Goal: Information Seeking & Learning: Learn about a topic

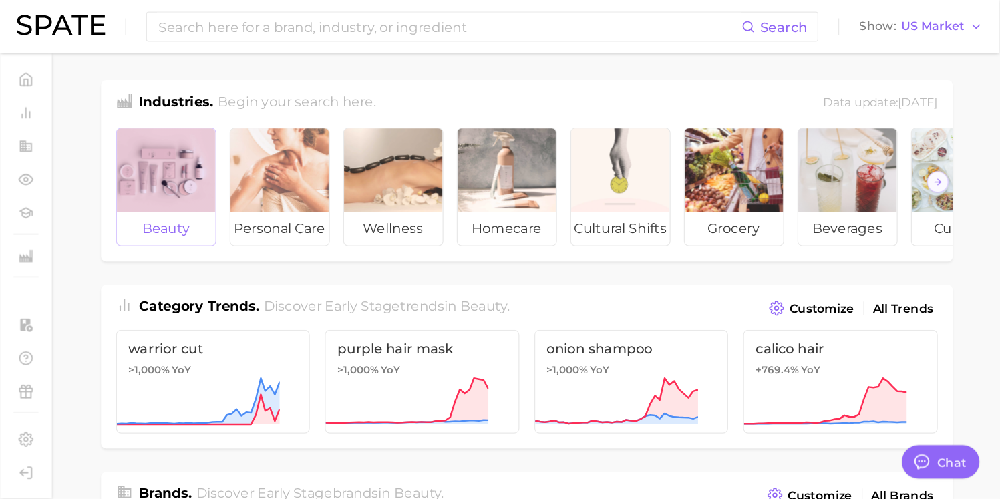
scroll to position [257, 0]
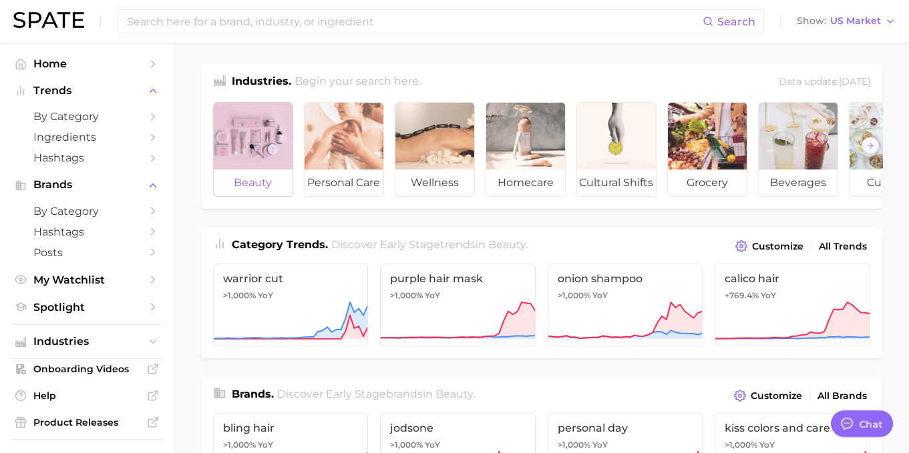
type textarea "x"
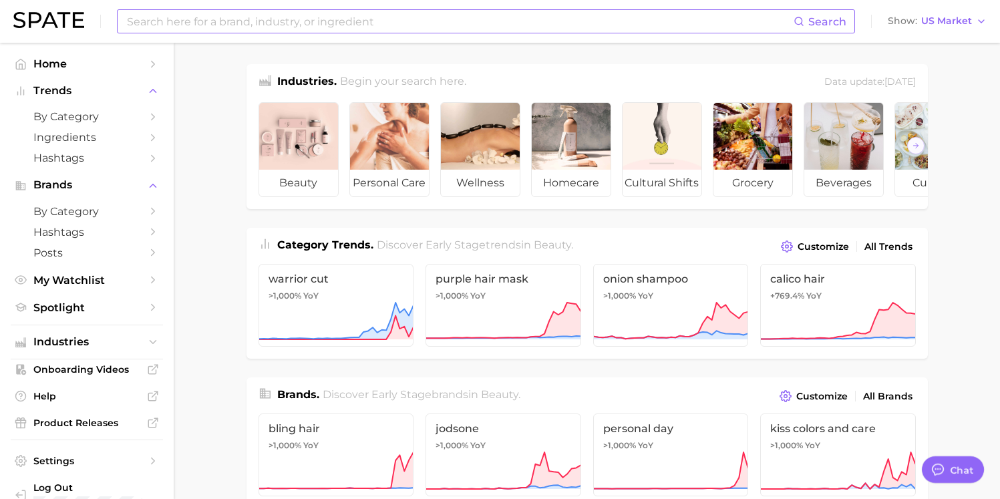
click at [310, 22] on input at bounding box center [460, 21] width 668 height 23
type input "brainMD"
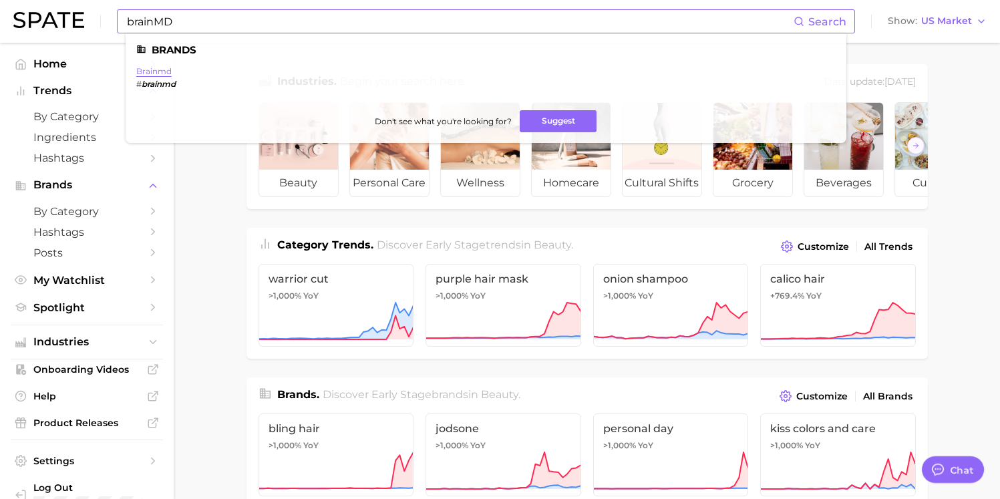
click at [161, 74] on link "brainmd" at bounding box center [153, 71] width 35 height 10
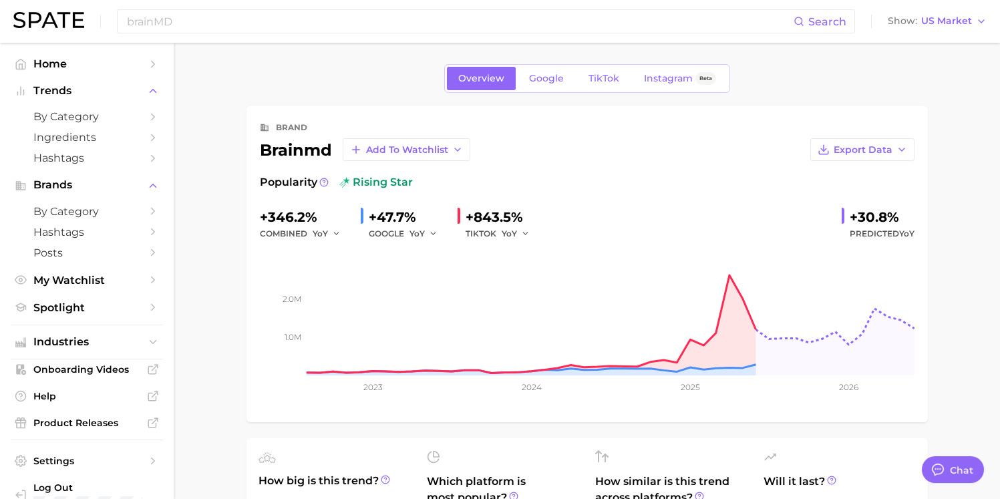
type textarea "x"
click at [543, 81] on span "Google" at bounding box center [546, 78] width 35 height 11
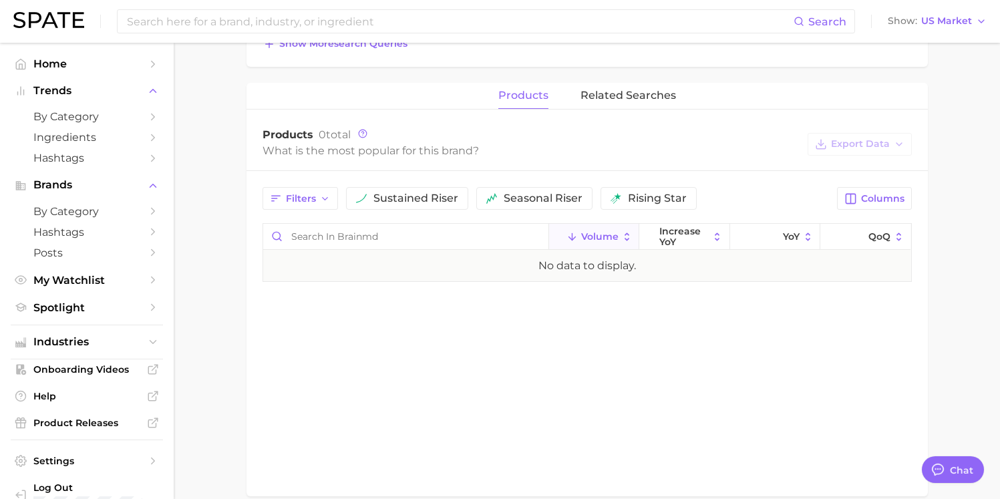
scroll to position [552, 0]
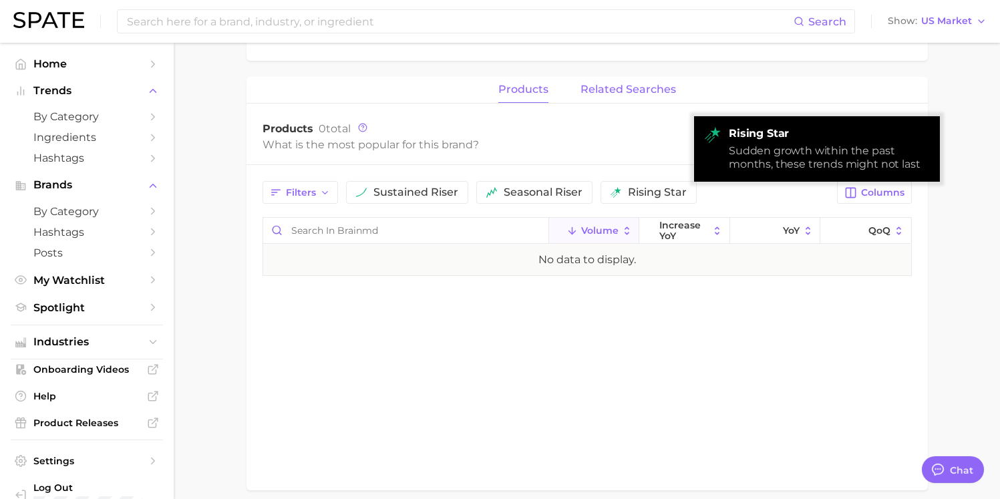
click at [638, 93] on span "related searches" at bounding box center [627, 89] width 95 height 12
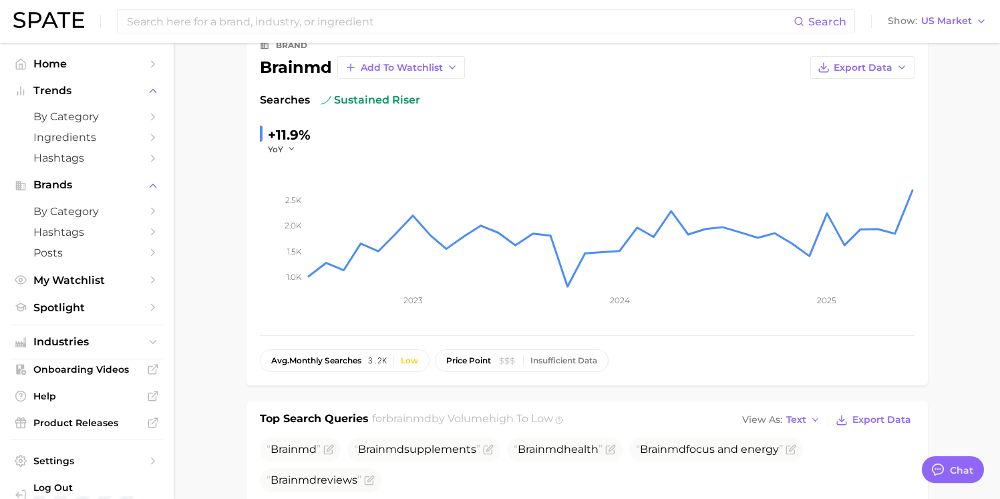
scroll to position [0, 0]
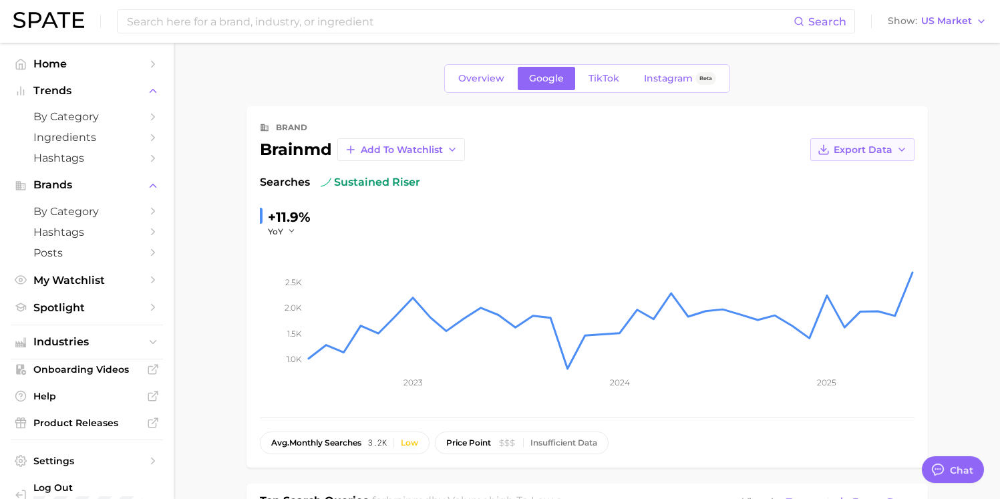
click at [807, 152] on span "Export Data" at bounding box center [862, 149] width 59 height 11
click at [807, 171] on span "Time Series CSV" at bounding box center [829, 174] width 78 height 11
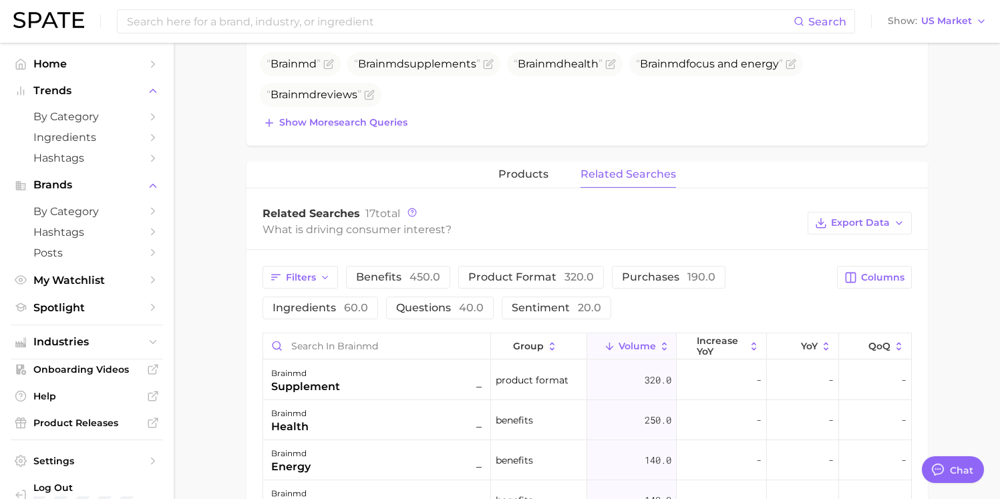
scroll to position [473, 0]
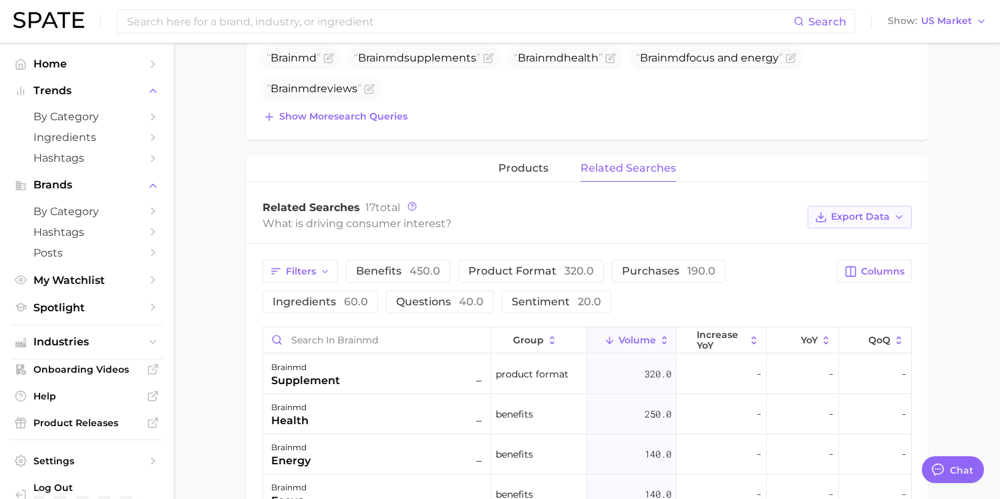
click at [807, 216] on span "Export Data" at bounding box center [860, 216] width 59 height 11
click at [807, 266] on span "Time Series CSV" at bounding box center [826, 265] width 78 height 11
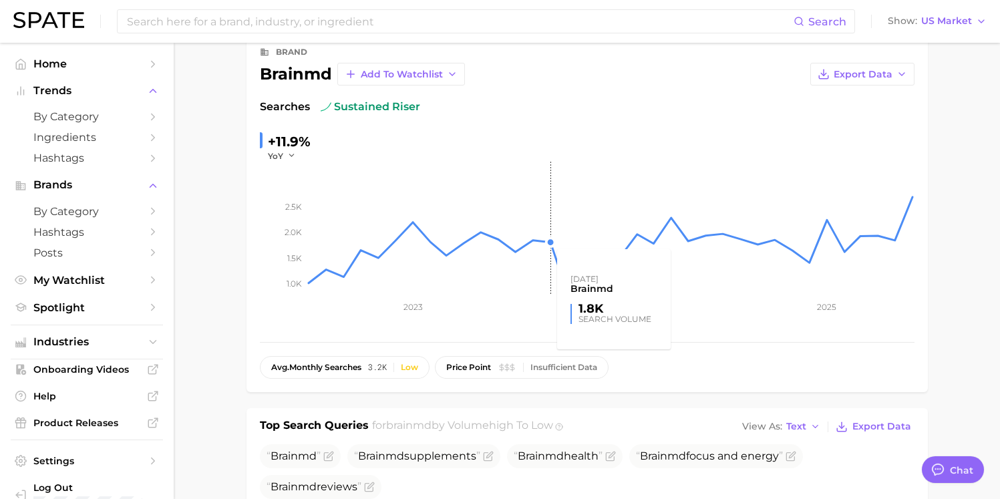
scroll to position [0, 0]
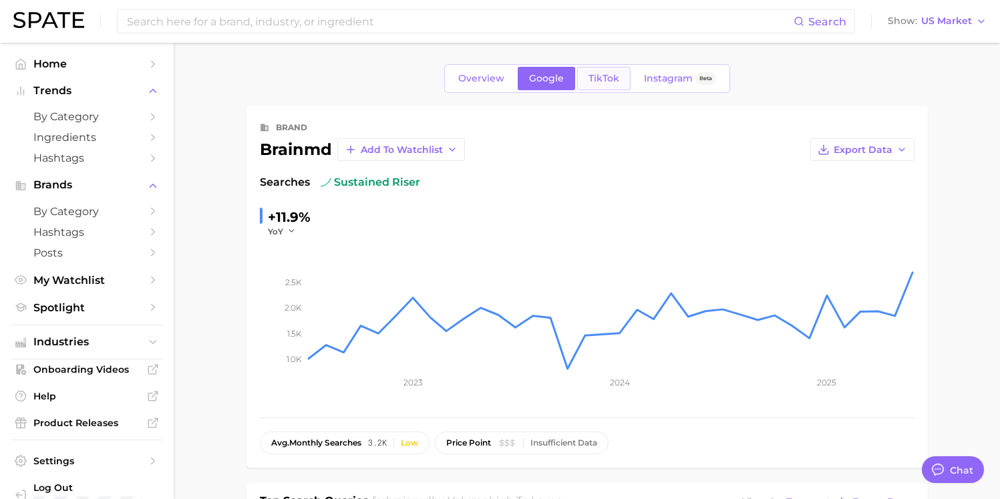
click at [605, 85] on link "TikTok" at bounding box center [603, 78] width 53 height 23
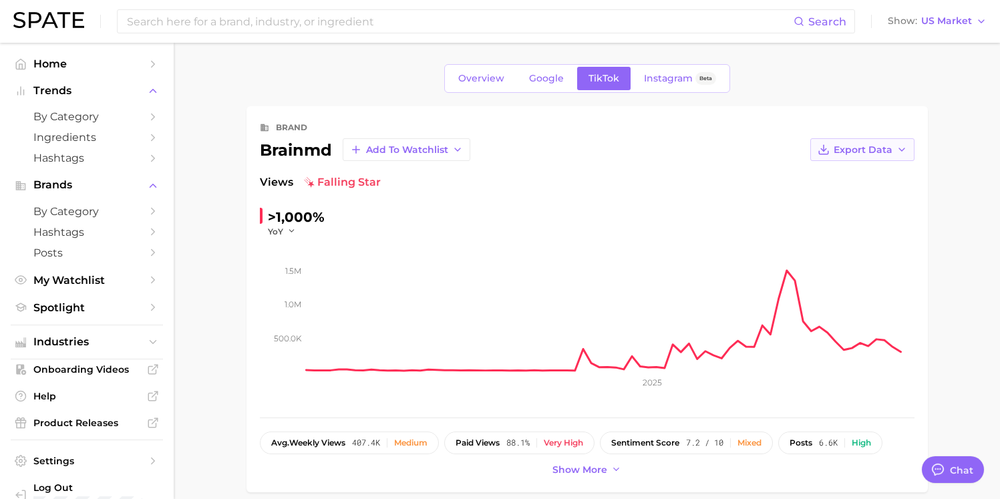
click at [807, 150] on span "Export Data" at bounding box center [862, 149] width 59 height 11
click at [807, 174] on span "Time Series CSV" at bounding box center [829, 174] width 78 height 11
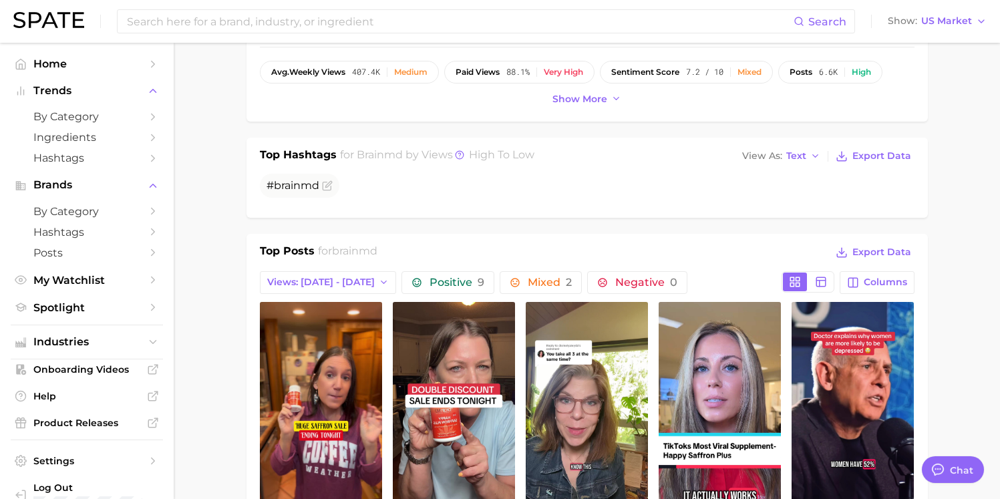
scroll to position [310, 0]
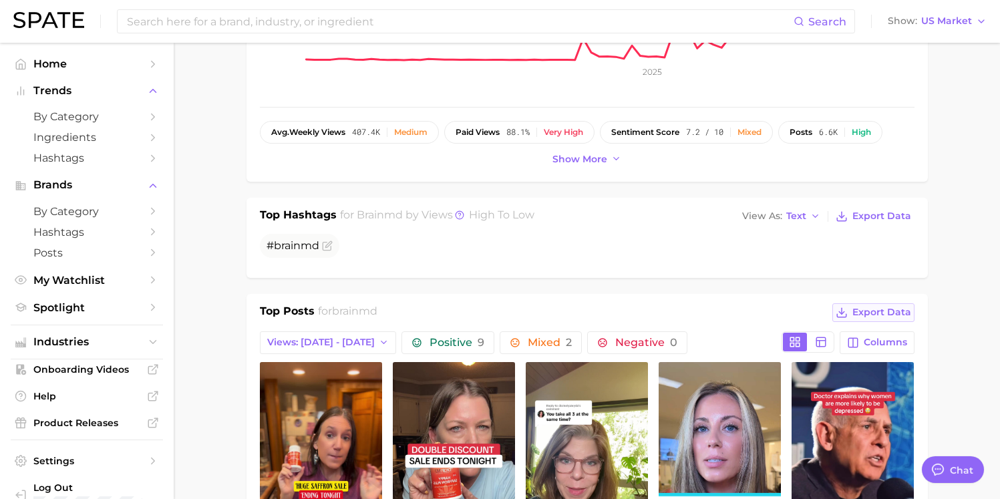
click at [807, 312] on span "Export Data" at bounding box center [881, 311] width 59 height 11
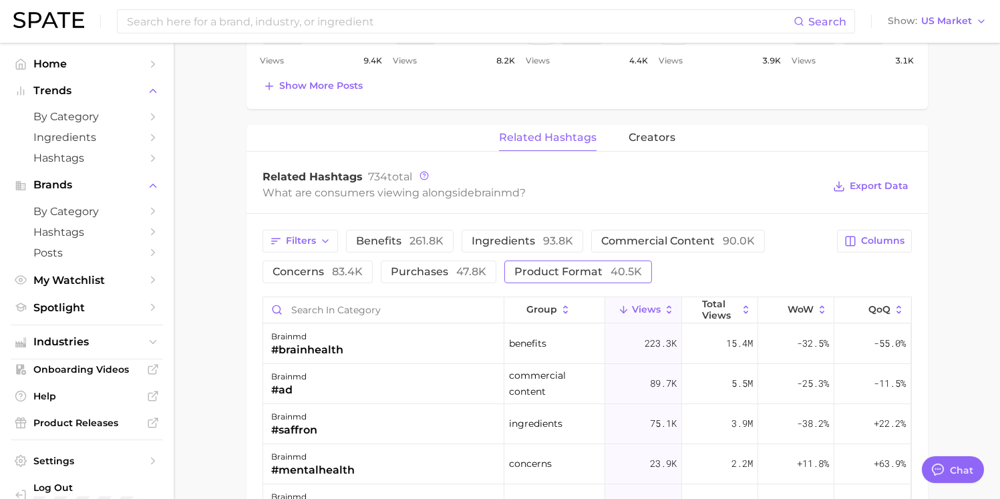
scroll to position [897, 0]
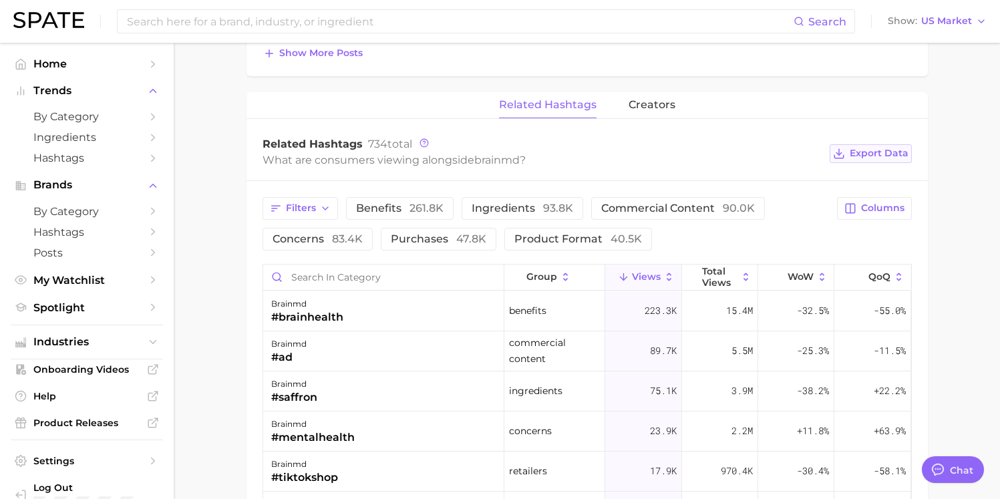
click at [807, 158] on span "Export Data" at bounding box center [878, 153] width 59 height 11
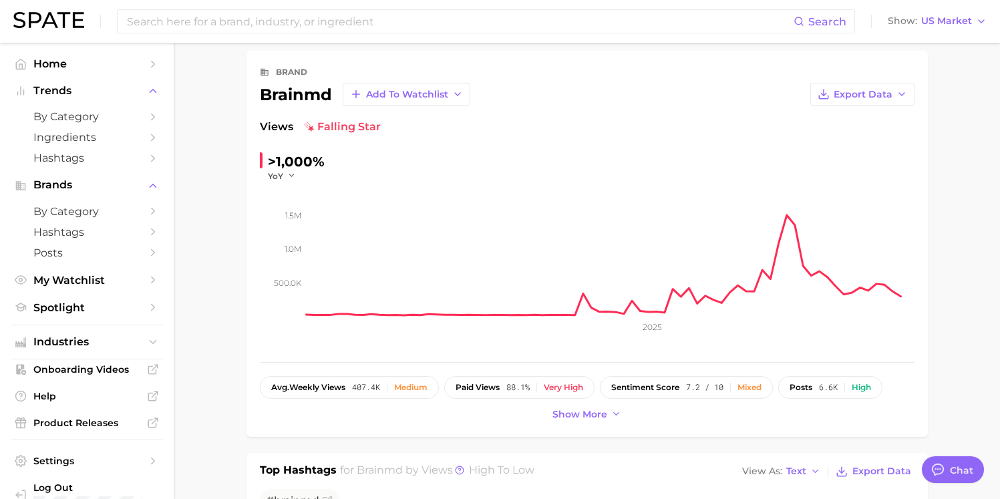
scroll to position [0, 0]
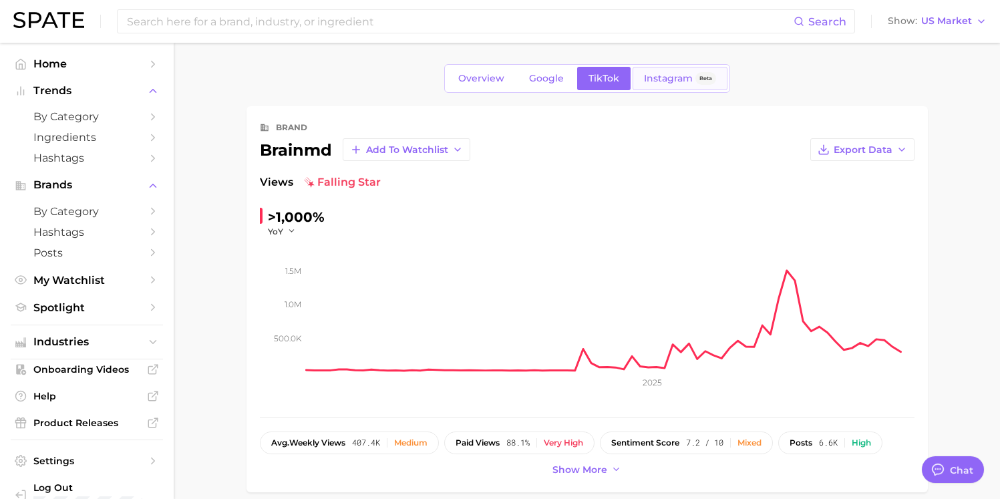
click at [666, 83] on span "Instagram" at bounding box center [668, 78] width 49 height 11
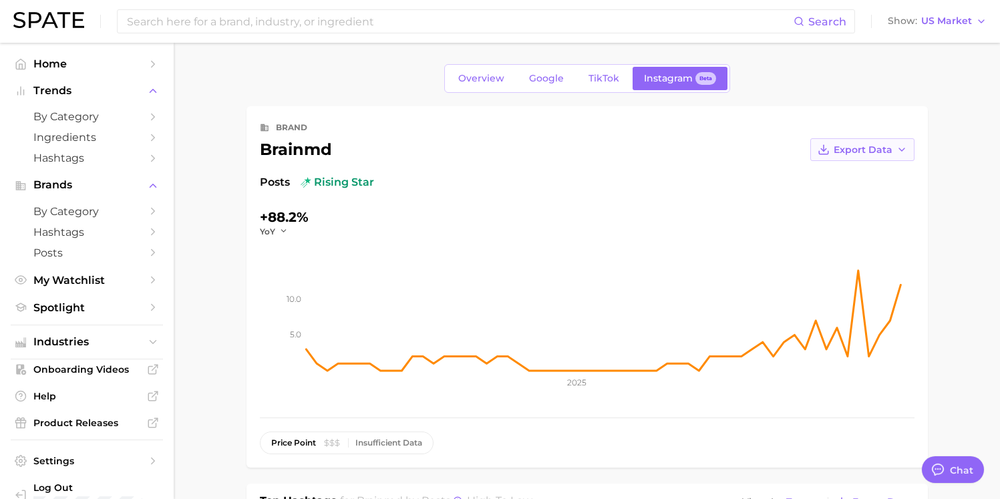
click at [807, 146] on span "Export Data" at bounding box center [862, 149] width 59 height 11
click at [807, 173] on span "Time Series CSV" at bounding box center [829, 174] width 78 height 11
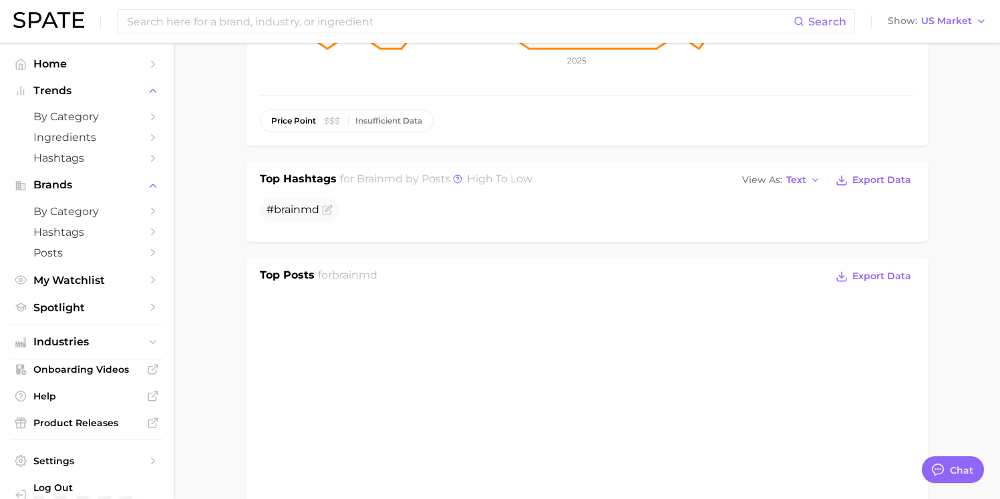
scroll to position [343, 0]
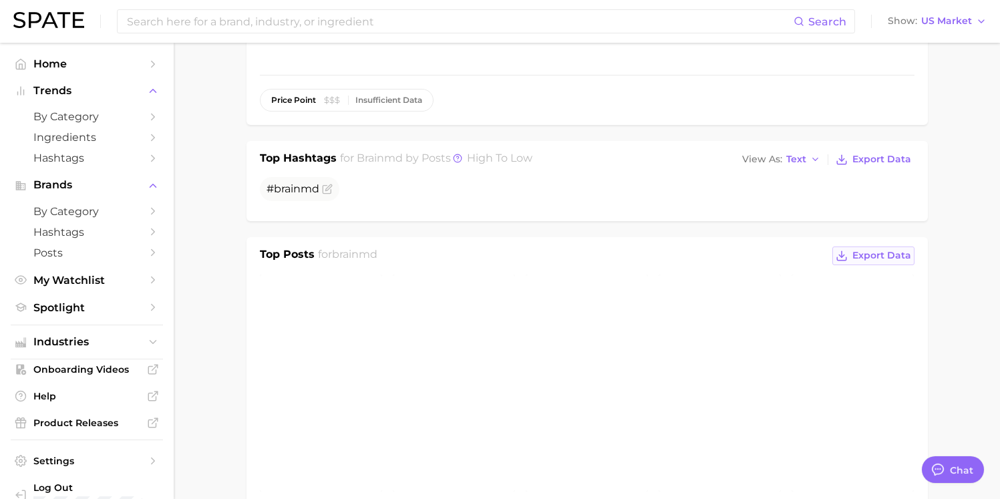
click at [807, 254] on span "Export Data" at bounding box center [881, 255] width 59 height 11
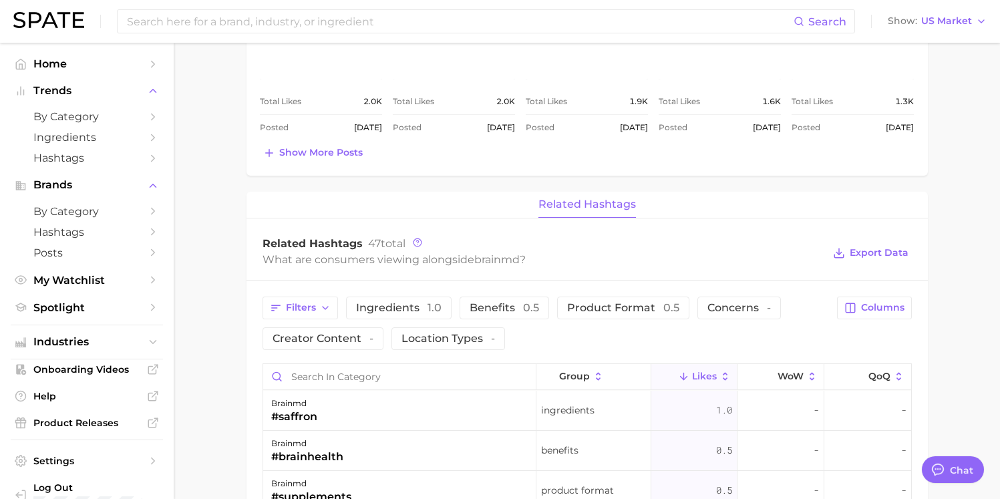
scroll to position [774, 0]
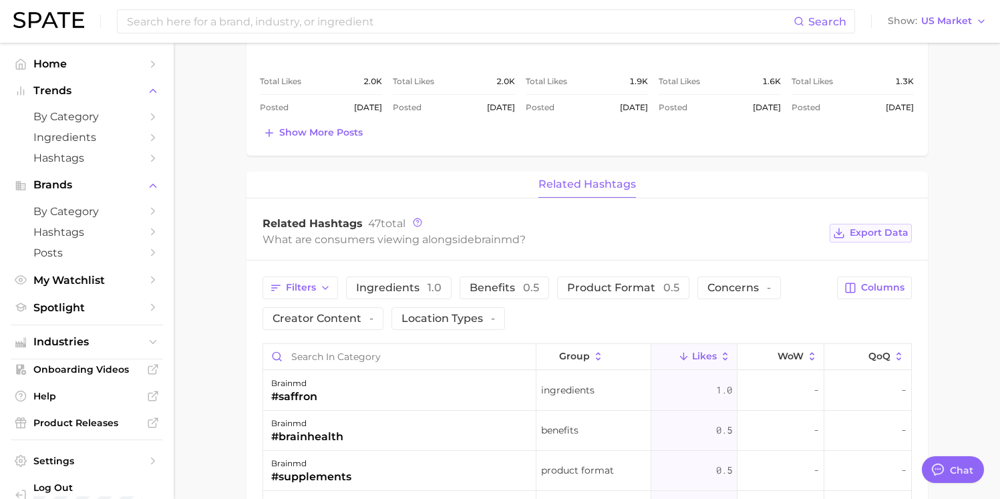
click at [807, 234] on span "Export Data" at bounding box center [878, 232] width 59 height 11
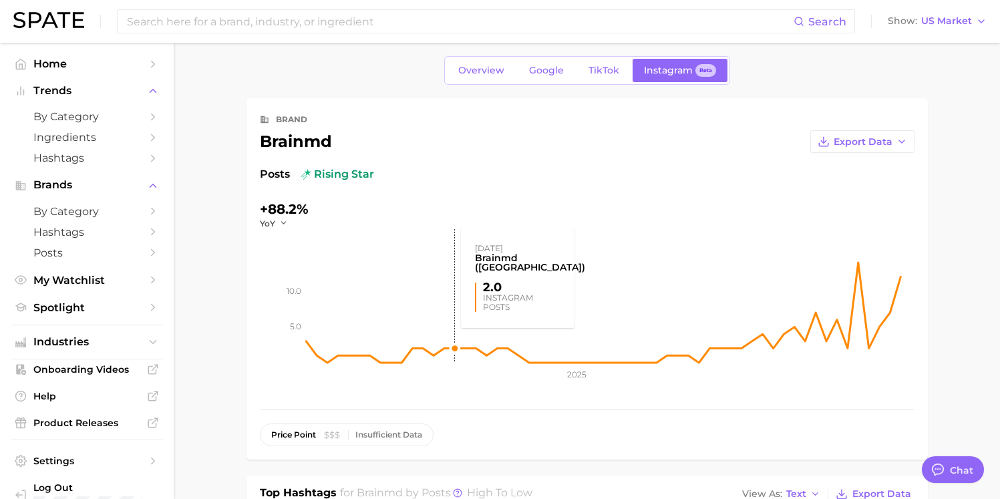
scroll to position [17, 0]
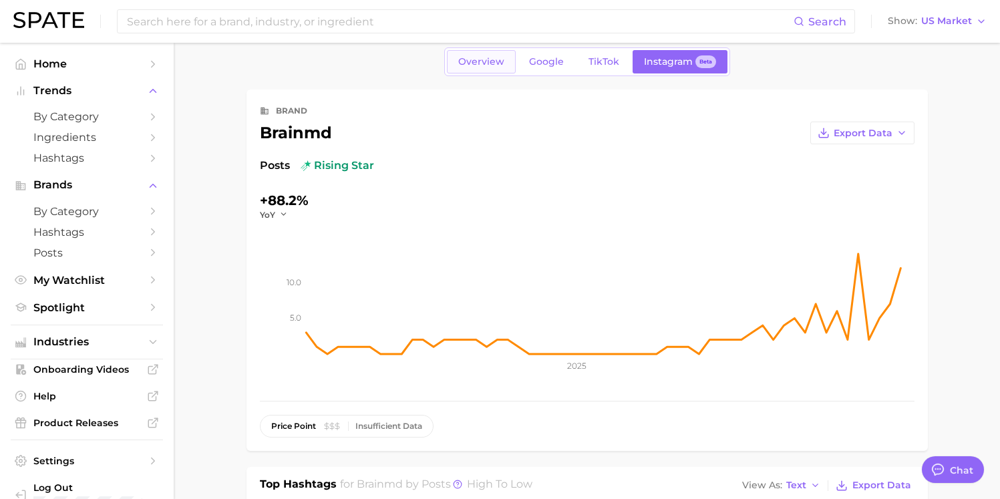
click at [457, 53] on link "Overview" at bounding box center [481, 61] width 69 height 23
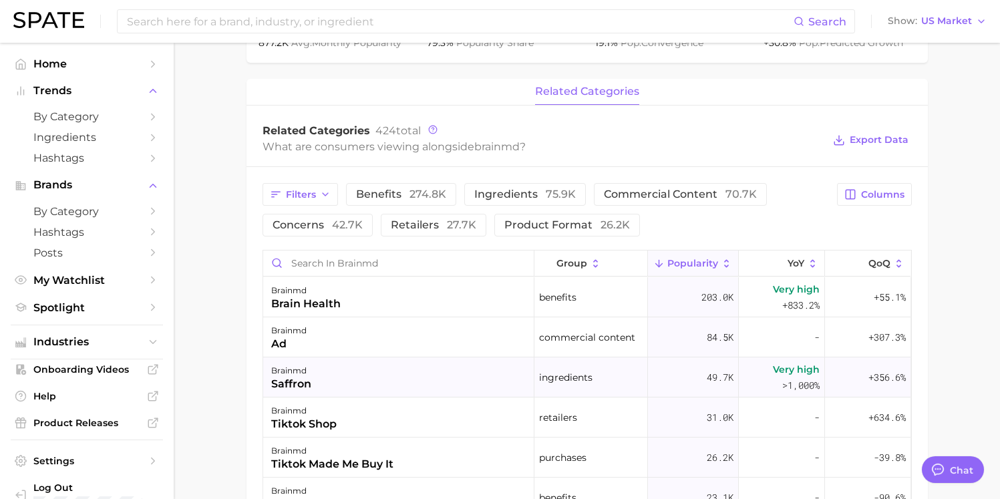
click at [320, 379] on div "brainmd saffron" at bounding box center [398, 377] width 271 height 40
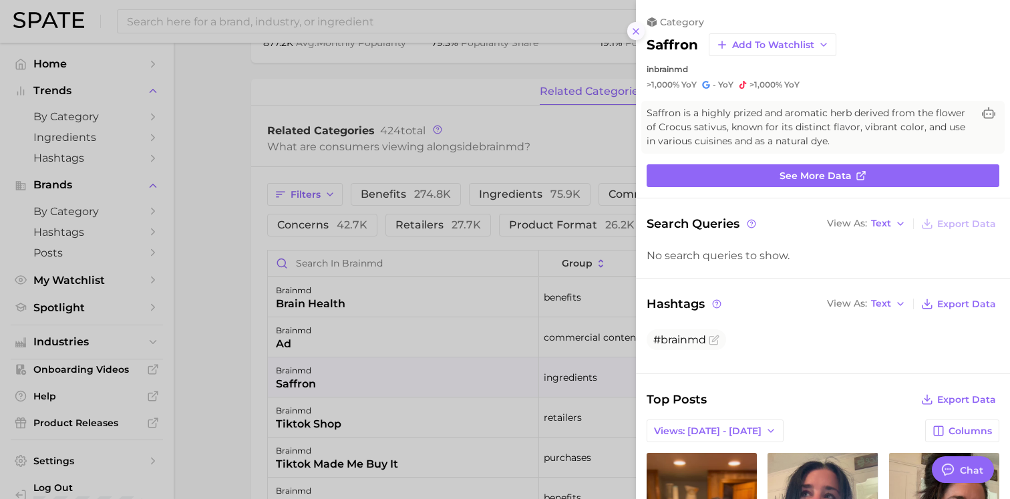
click at [638, 29] on line at bounding box center [635, 31] width 5 height 5
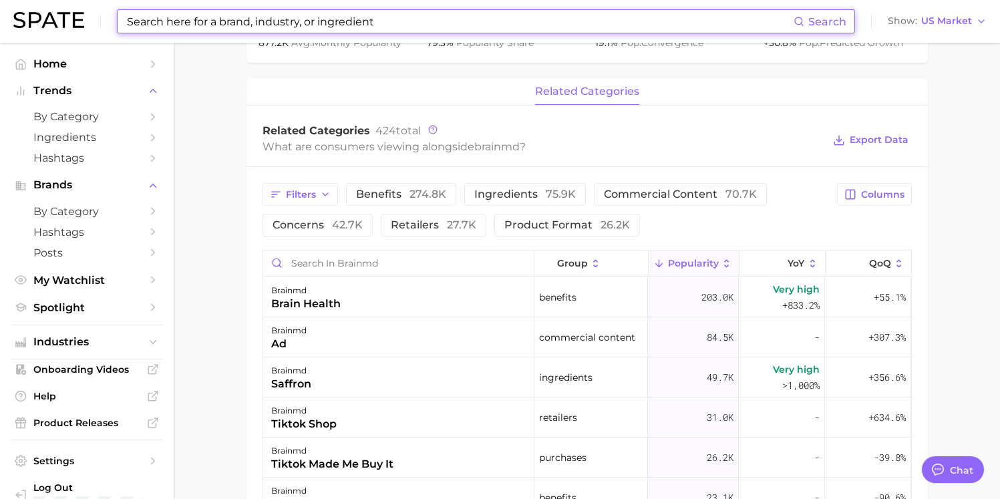
click at [218, 25] on input at bounding box center [460, 21] width 668 height 23
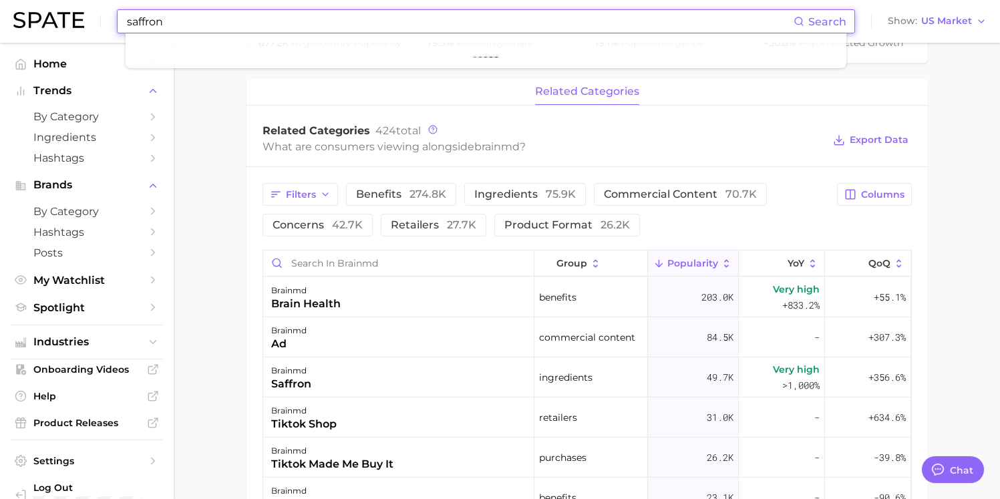
type input "saffron"
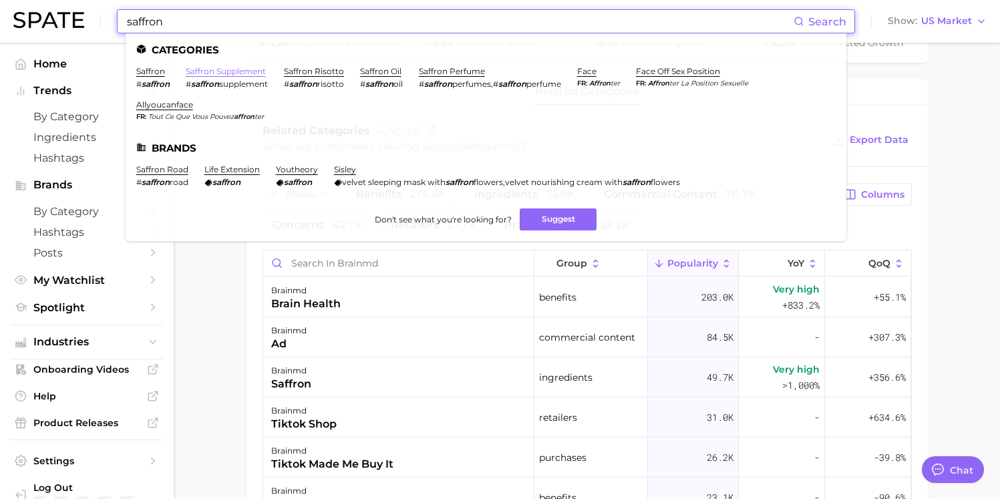
click at [220, 68] on link "saffron supplement" at bounding box center [226, 71] width 80 height 10
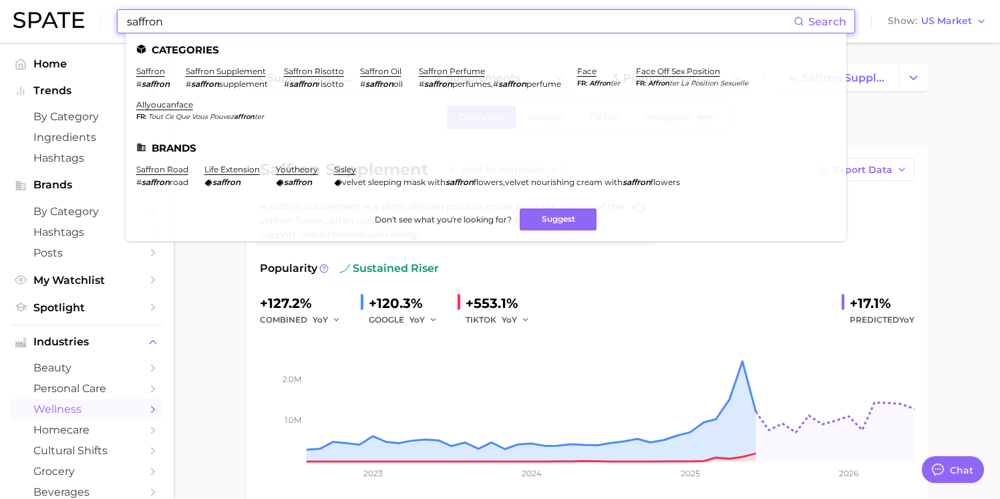
click at [215, 21] on input "saffron" at bounding box center [460, 21] width 668 height 23
click at [154, 73] on link "saffron" at bounding box center [150, 71] width 29 height 10
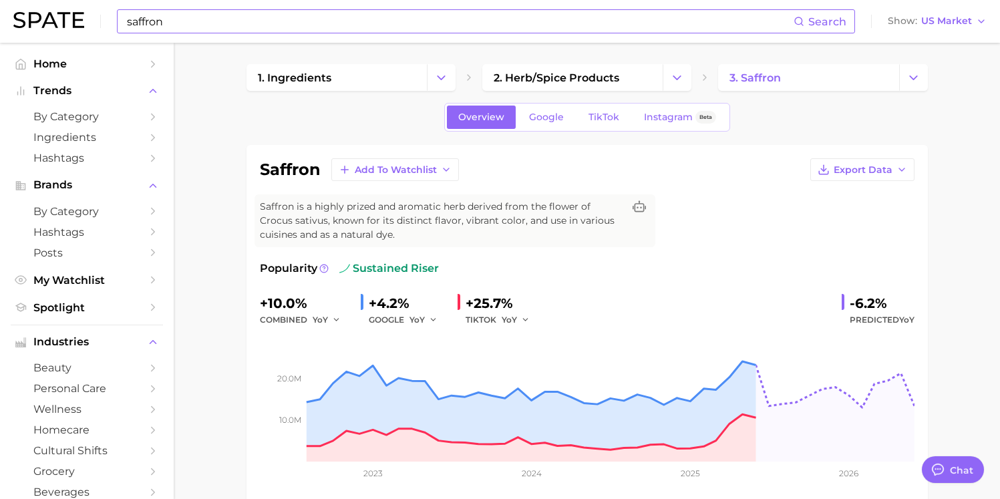
click at [548, 129] on div "Overview Google TikTok Instagram Beta" at bounding box center [587, 117] width 286 height 29
click at [550, 120] on span "Google" at bounding box center [546, 117] width 35 height 11
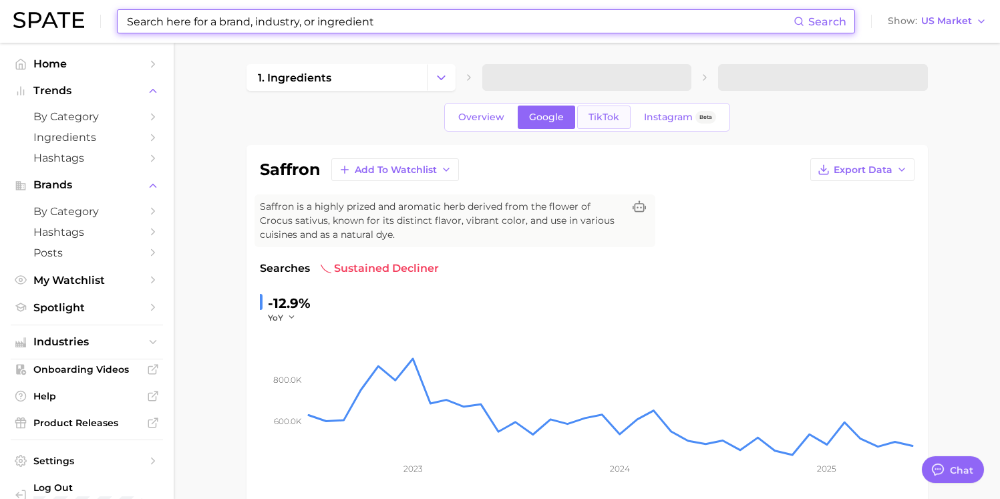
click at [596, 118] on span "TikTok" at bounding box center [603, 117] width 31 height 11
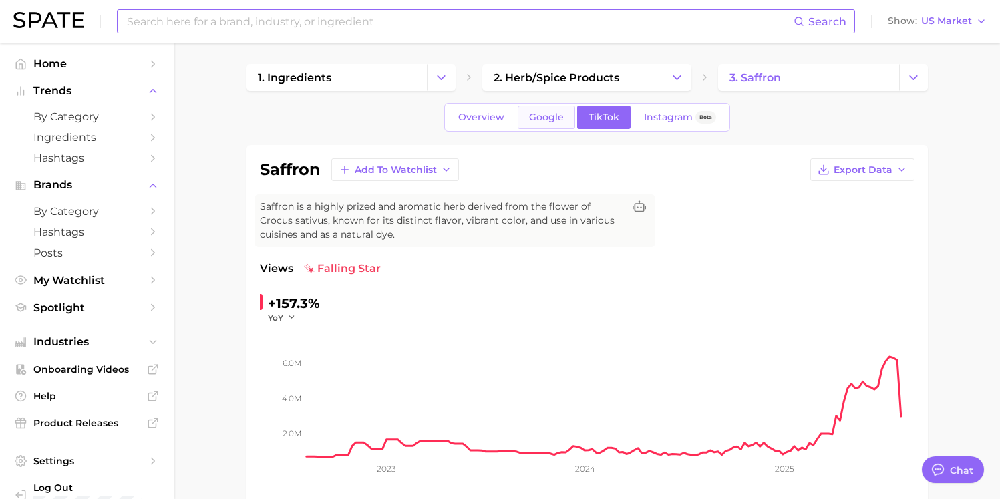
click at [553, 118] on span "Google" at bounding box center [546, 117] width 35 height 11
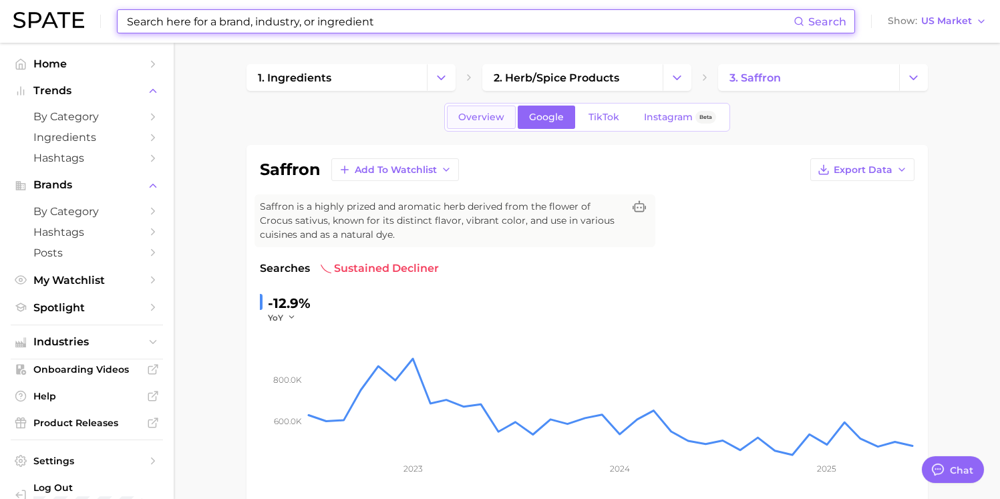
click at [485, 120] on span "Overview" at bounding box center [481, 117] width 46 height 11
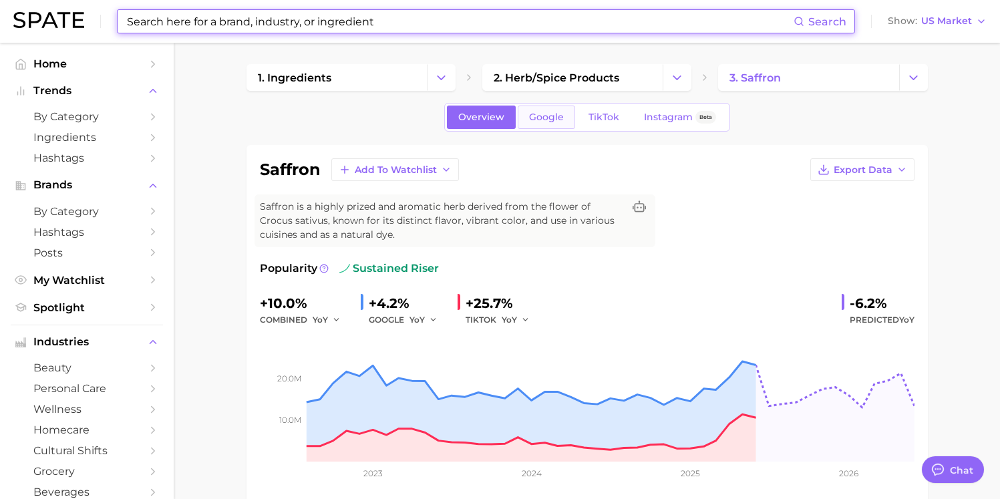
click at [529, 120] on span "Google" at bounding box center [546, 117] width 35 height 11
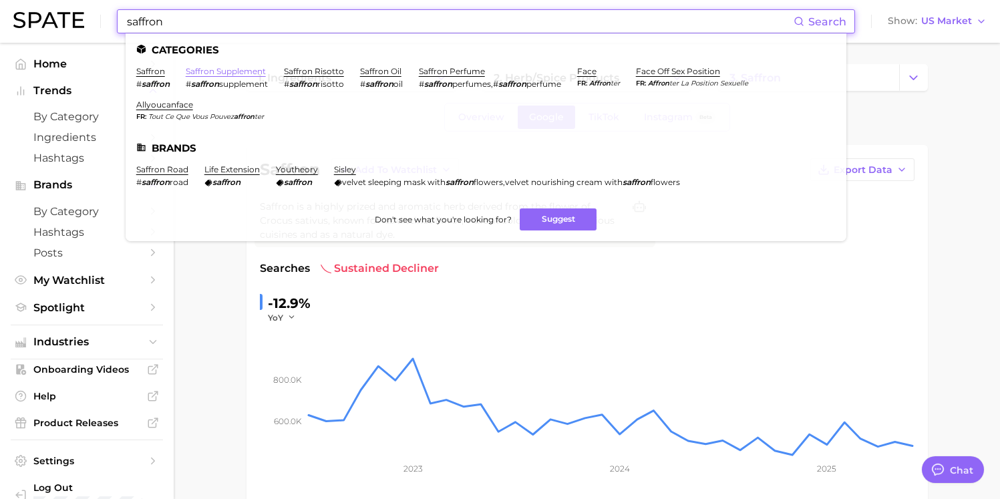
type input "saffron"
click at [244, 67] on link "saffron supplement" at bounding box center [226, 71] width 80 height 10
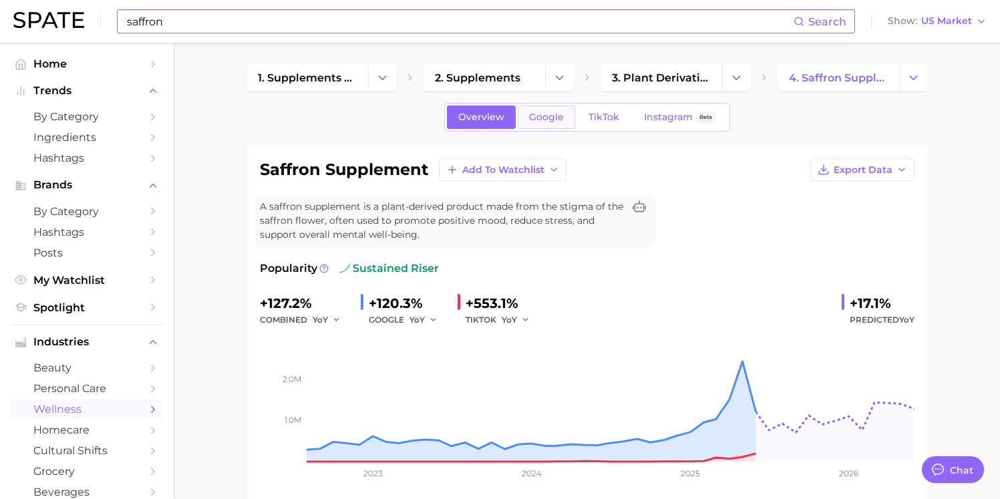
click at [552, 119] on span "Google" at bounding box center [546, 117] width 35 height 11
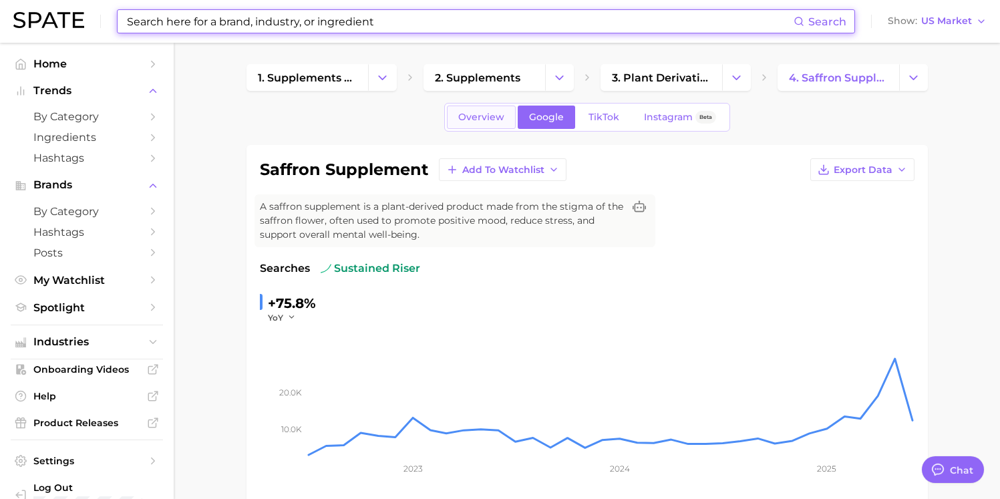
click at [473, 118] on span "Overview" at bounding box center [481, 117] width 46 height 11
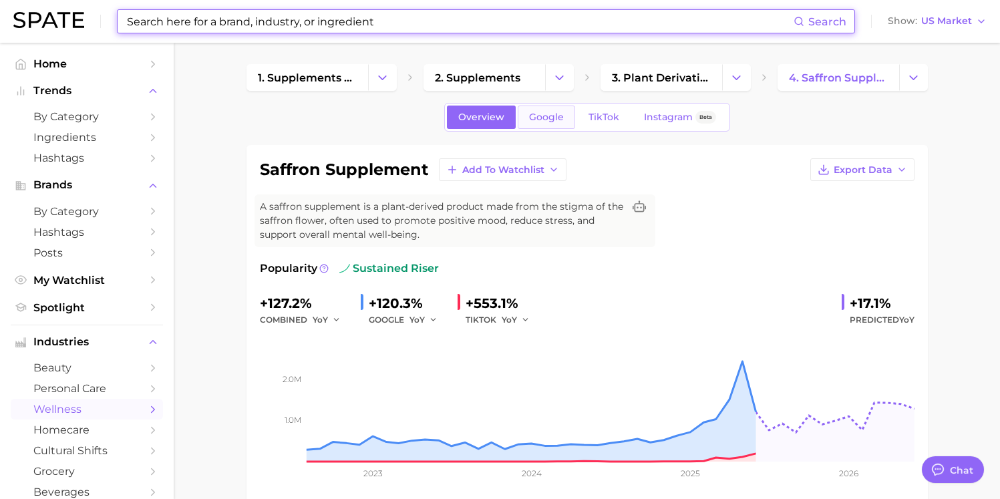
click at [534, 110] on link "Google" at bounding box center [545, 116] width 57 height 23
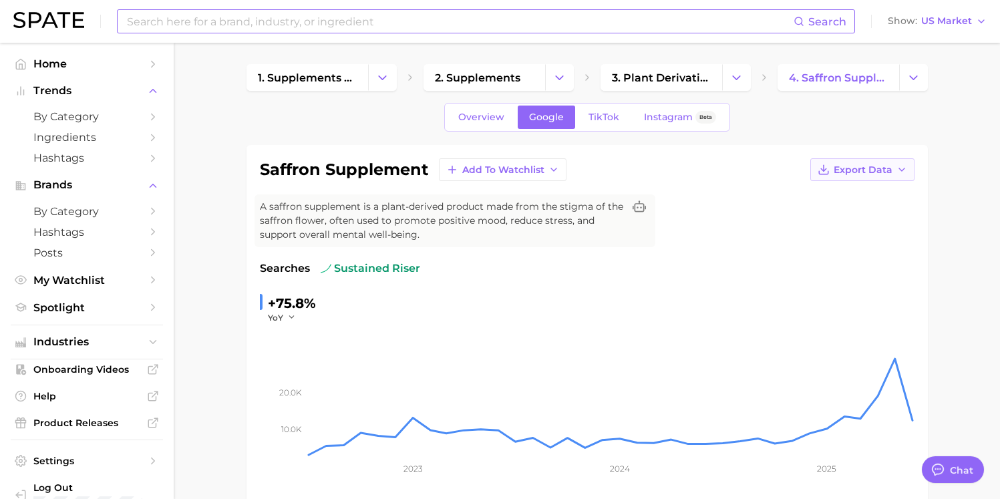
click at [807, 172] on span "Export Data" at bounding box center [862, 169] width 59 height 11
click at [807, 189] on span "Time Series CSV" at bounding box center [829, 194] width 78 height 11
click at [603, 113] on span "TikTok" at bounding box center [603, 117] width 31 height 11
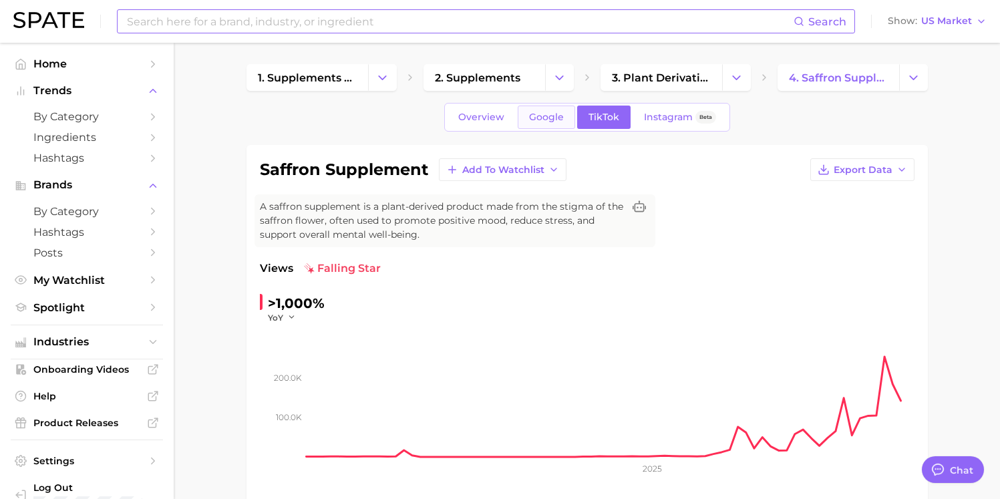
click at [533, 116] on span "Google" at bounding box center [546, 117] width 35 height 11
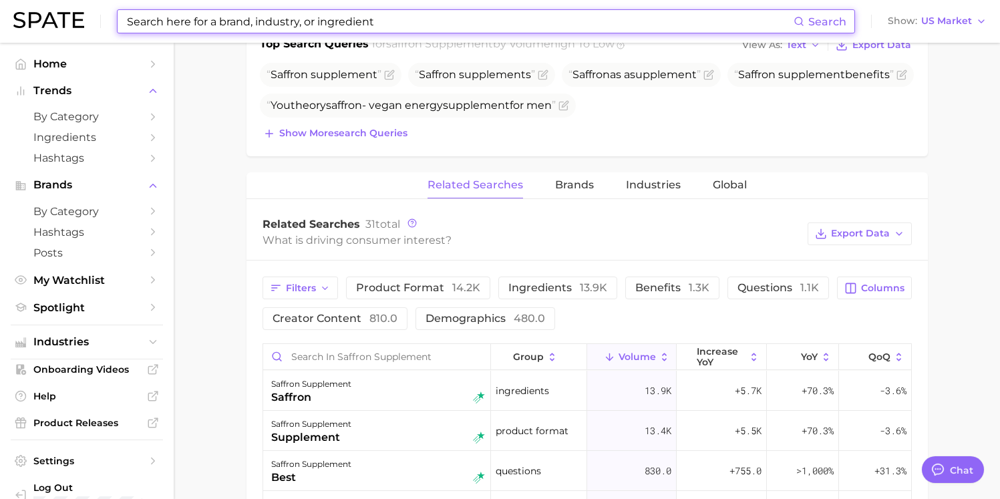
scroll to position [555, 0]
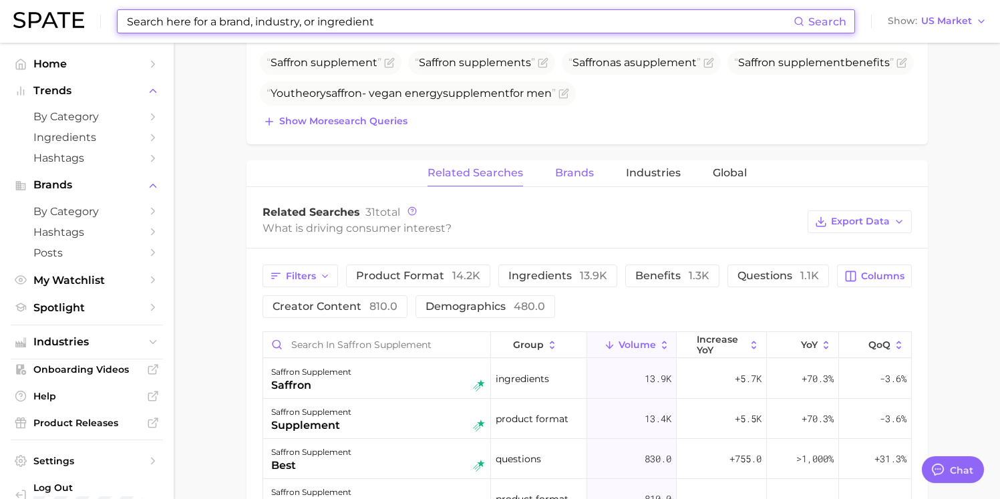
click at [577, 174] on span "Brands" at bounding box center [574, 173] width 39 height 12
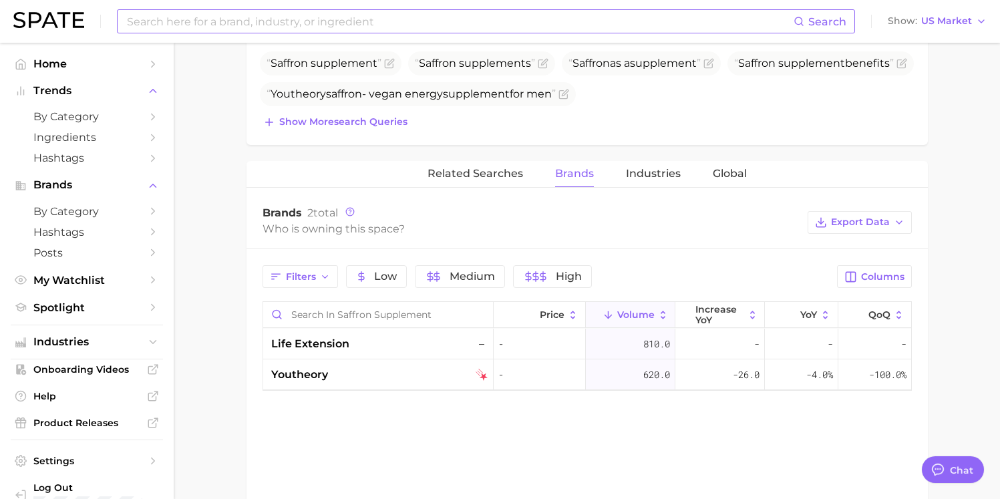
scroll to position [568, 0]
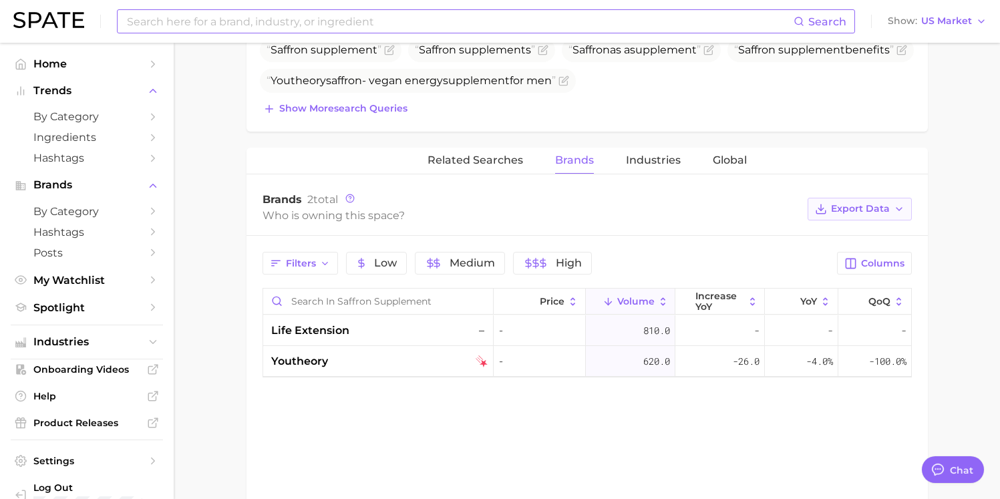
click at [807, 211] on span "Export Data" at bounding box center [860, 208] width 59 height 11
click at [807, 226] on button "Table Data CSV" at bounding box center [838, 234] width 147 height 24
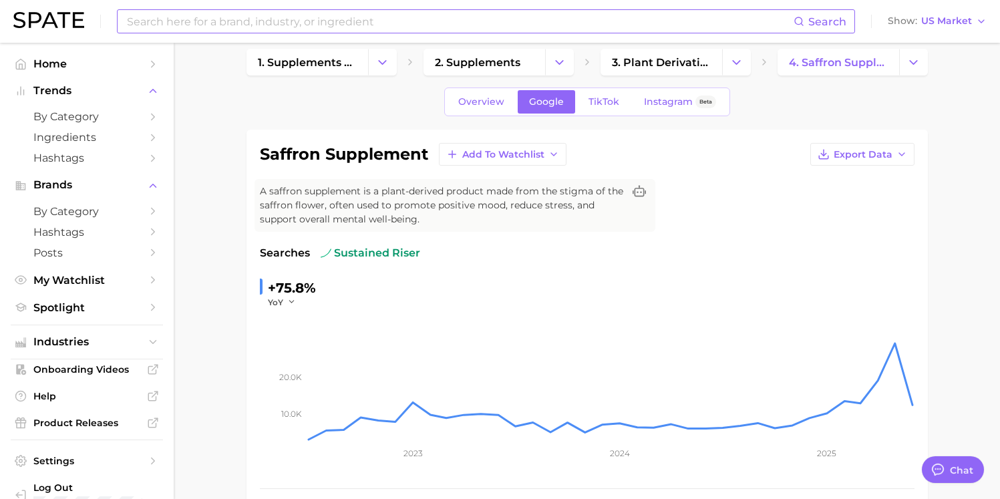
scroll to position [0, 0]
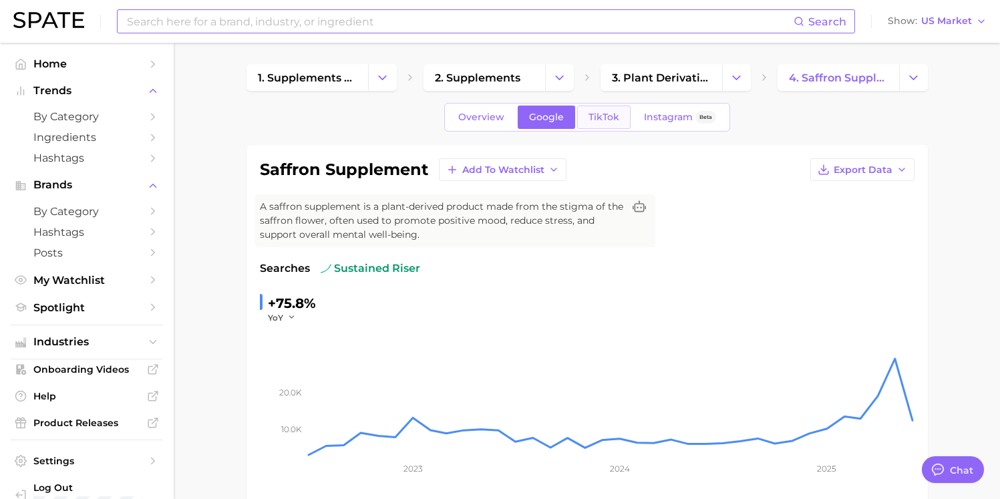
click at [605, 114] on span "TikTok" at bounding box center [603, 117] width 31 height 11
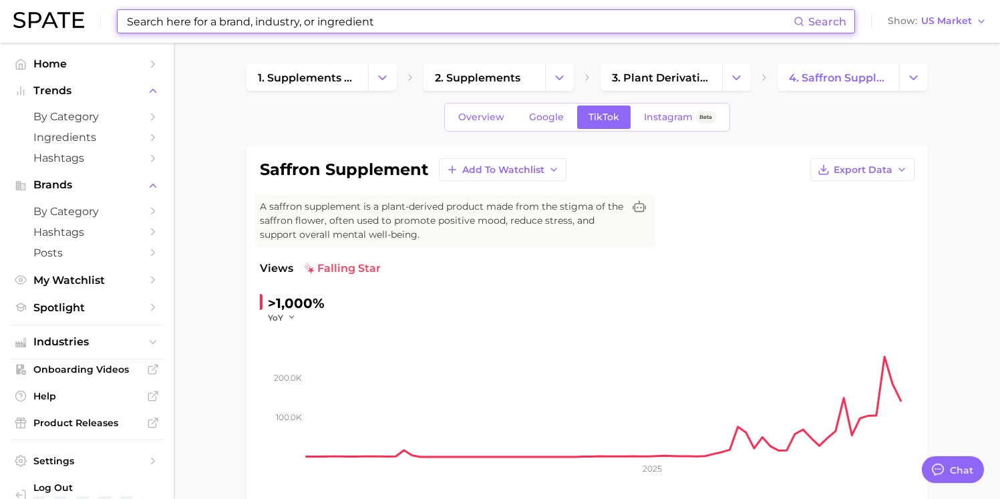
scroll to position [49, 0]
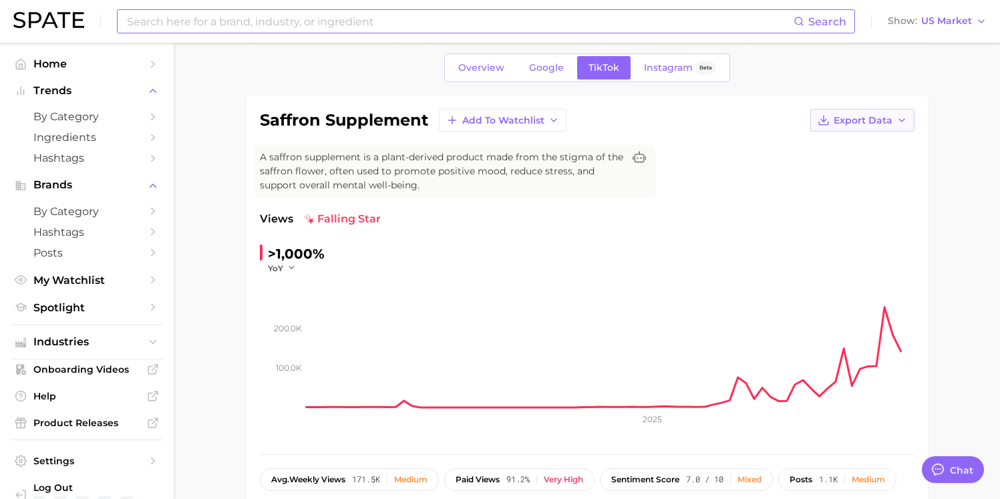
click at [807, 118] on span "Export Data" at bounding box center [862, 120] width 59 height 11
click at [807, 148] on span "Time Series CSV" at bounding box center [829, 145] width 78 height 11
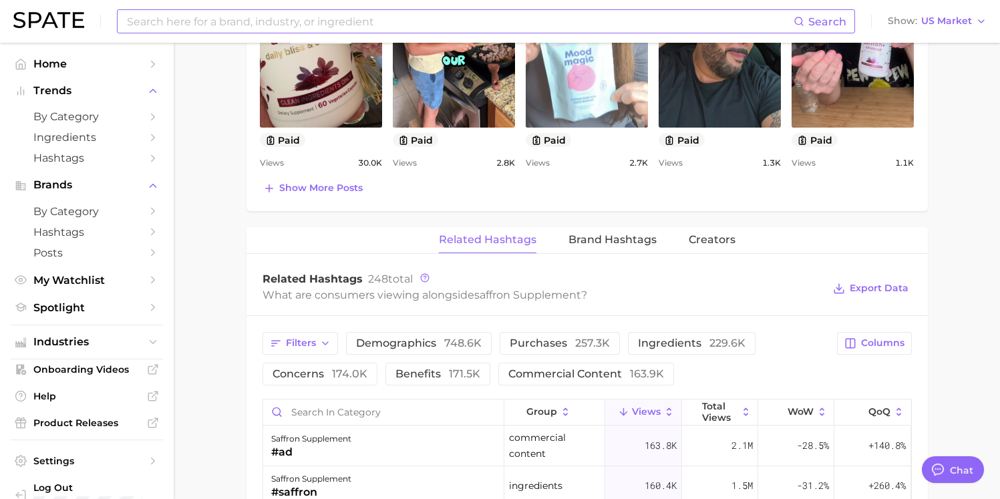
scroll to position [857, 0]
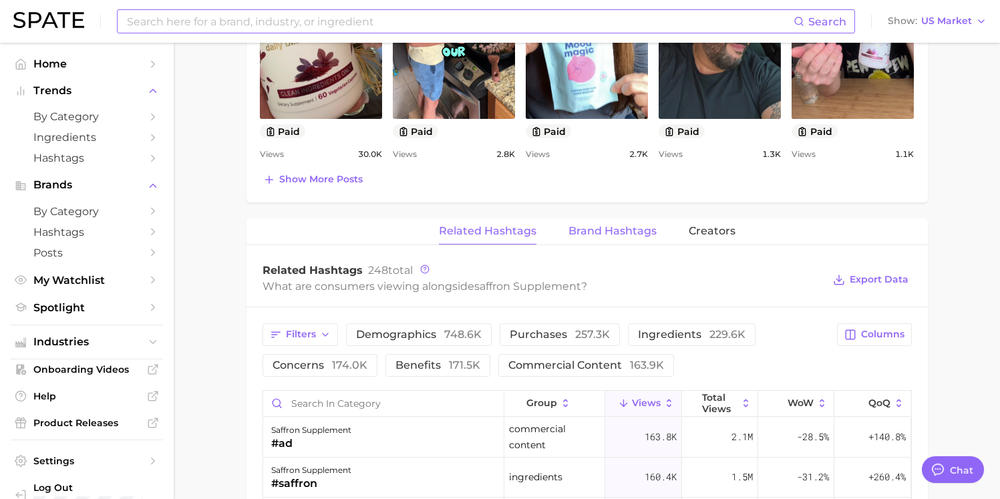
click at [614, 228] on span "Brand Hashtags" at bounding box center [612, 231] width 88 height 12
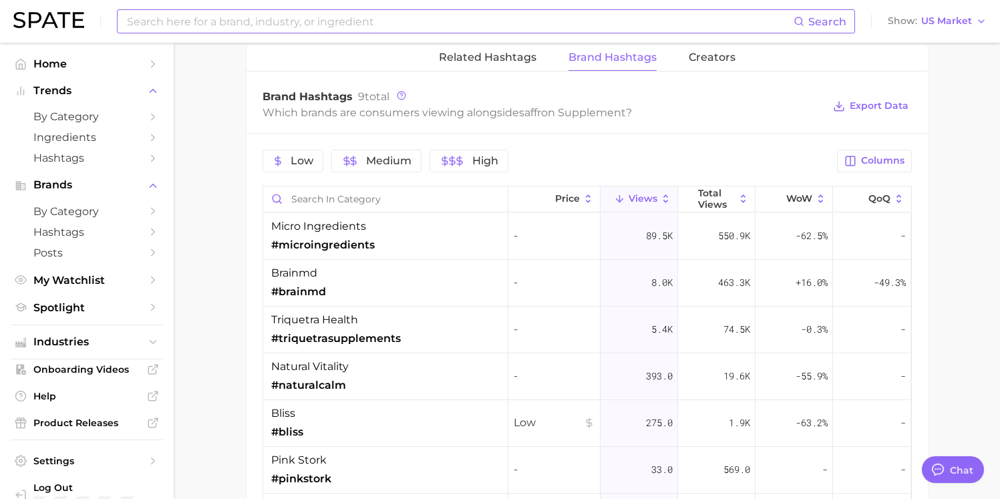
scroll to position [1036, 0]
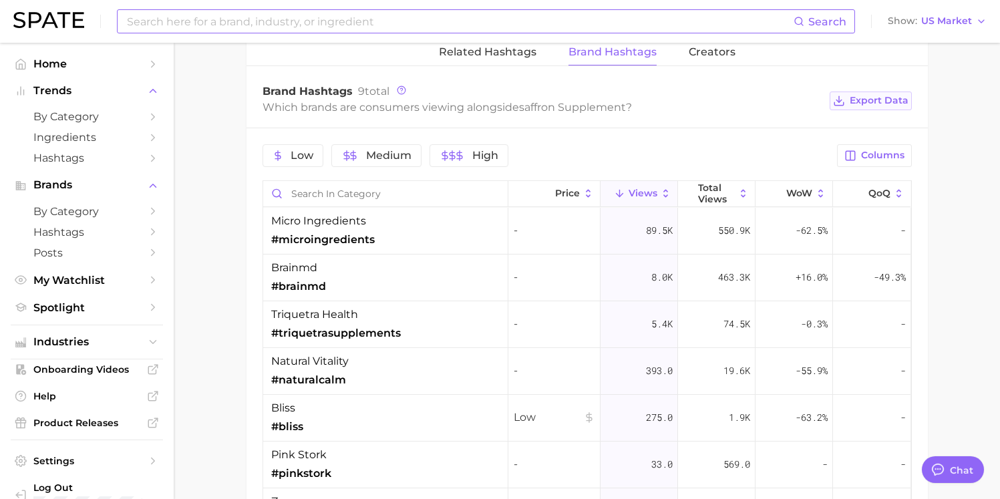
click at [807, 97] on span "Export Data" at bounding box center [878, 100] width 59 height 11
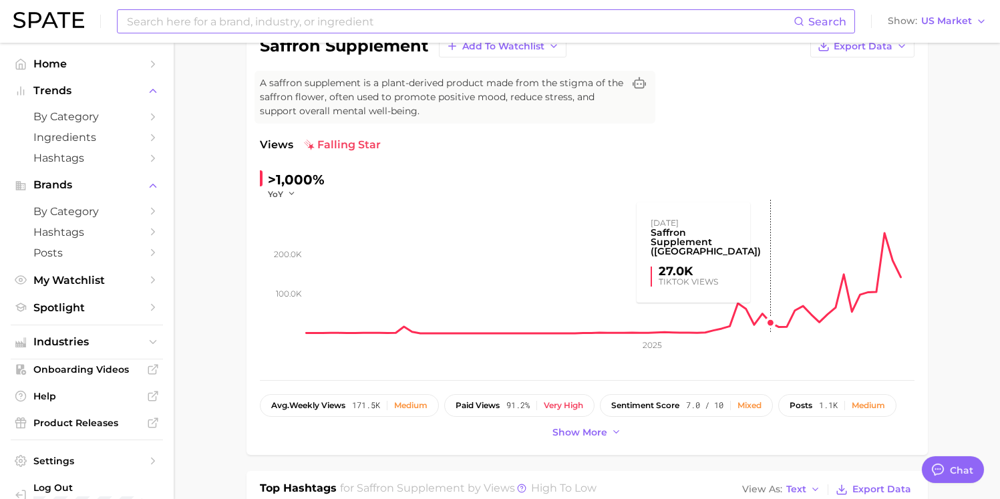
scroll to position [0, 0]
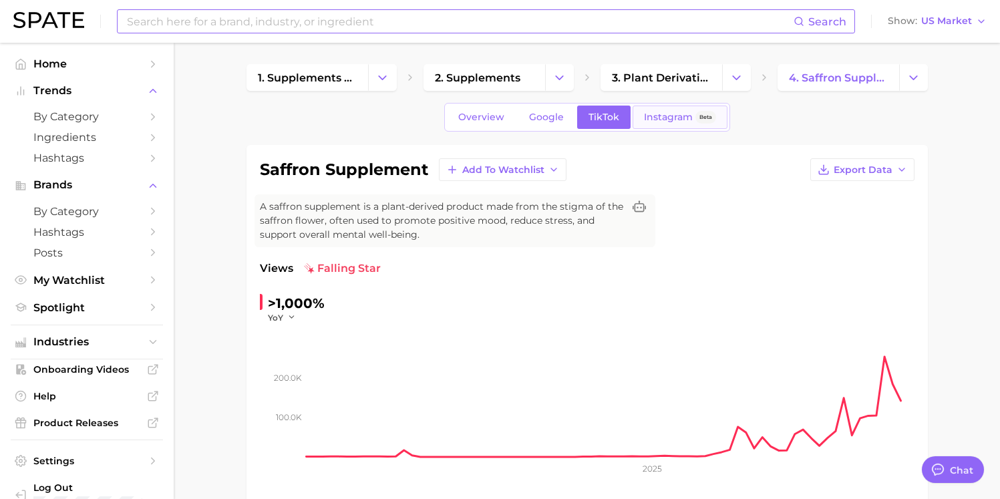
click at [669, 126] on link "Instagram Beta" at bounding box center [679, 116] width 95 height 23
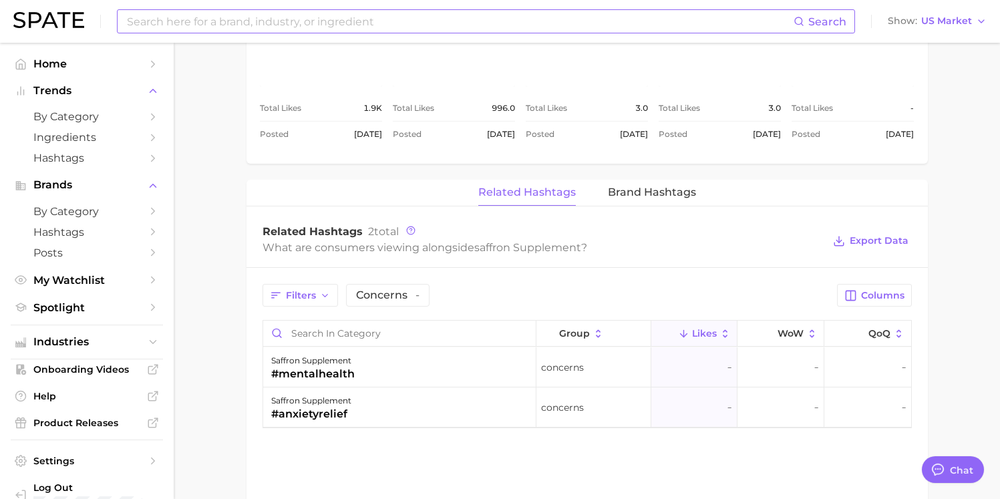
scroll to position [791, 0]
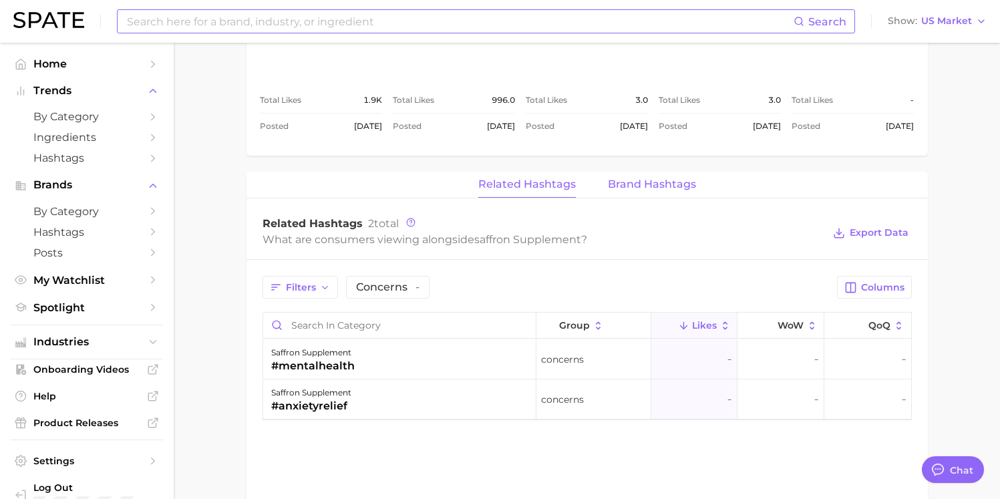
click at [639, 187] on span "Brand Hashtags" at bounding box center [652, 184] width 88 height 12
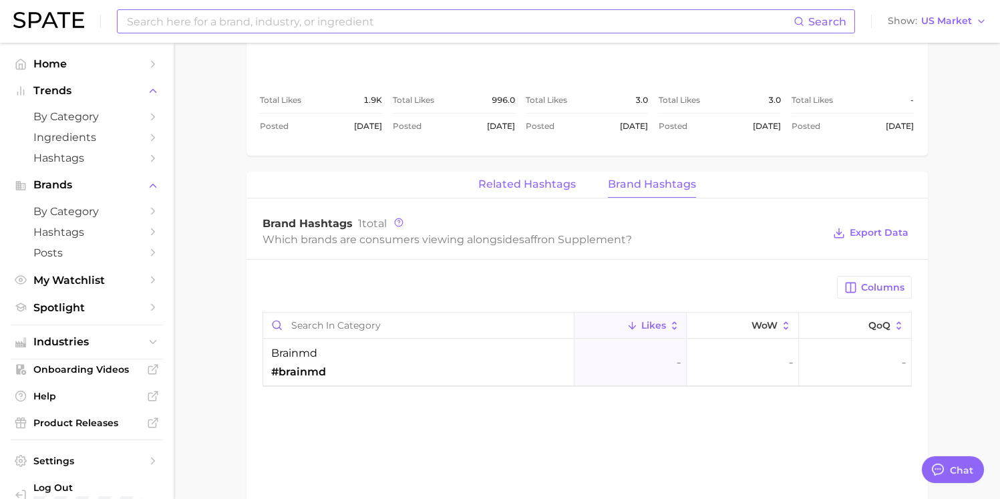
click at [525, 174] on button "Related Hashtags" at bounding box center [526, 185] width 97 height 26
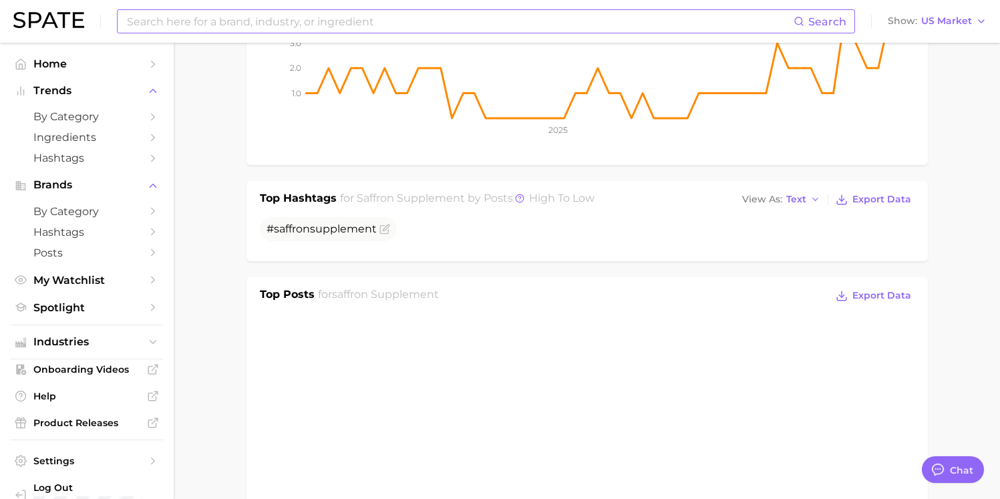
scroll to position [0, 0]
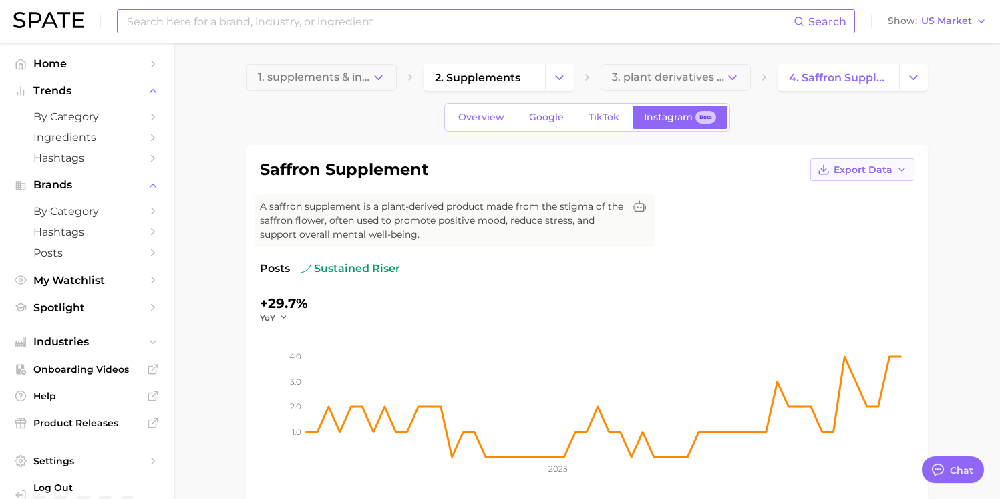
click at [807, 170] on span "Export Data" at bounding box center [862, 169] width 59 height 11
click at [807, 190] on span "Time Series CSV" at bounding box center [829, 194] width 78 height 11
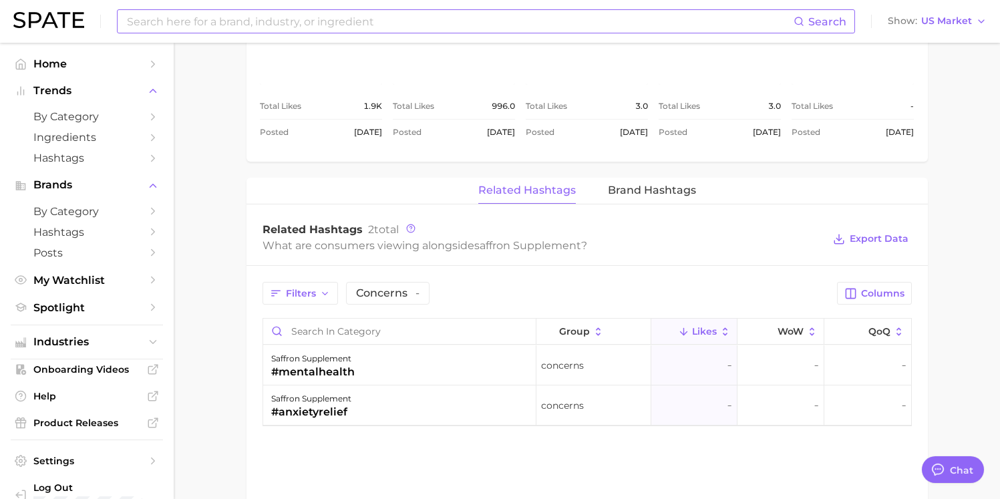
scroll to position [799, 0]
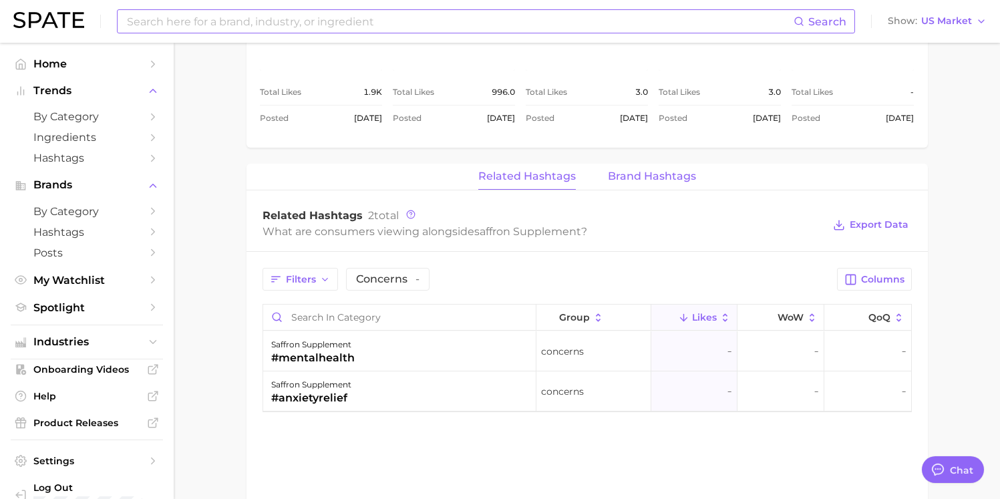
click at [656, 170] on span "Brand Hashtags" at bounding box center [652, 176] width 88 height 12
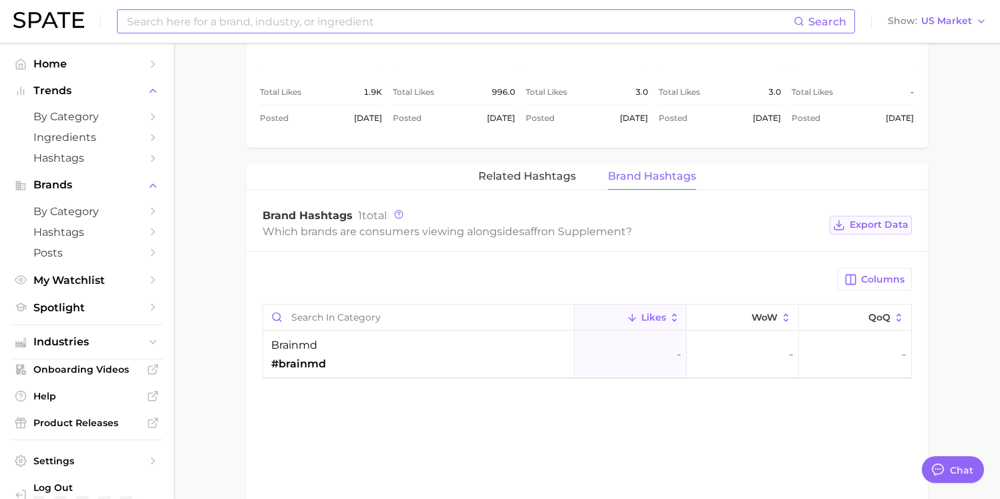
click at [807, 228] on span "Export Data" at bounding box center [878, 224] width 59 height 11
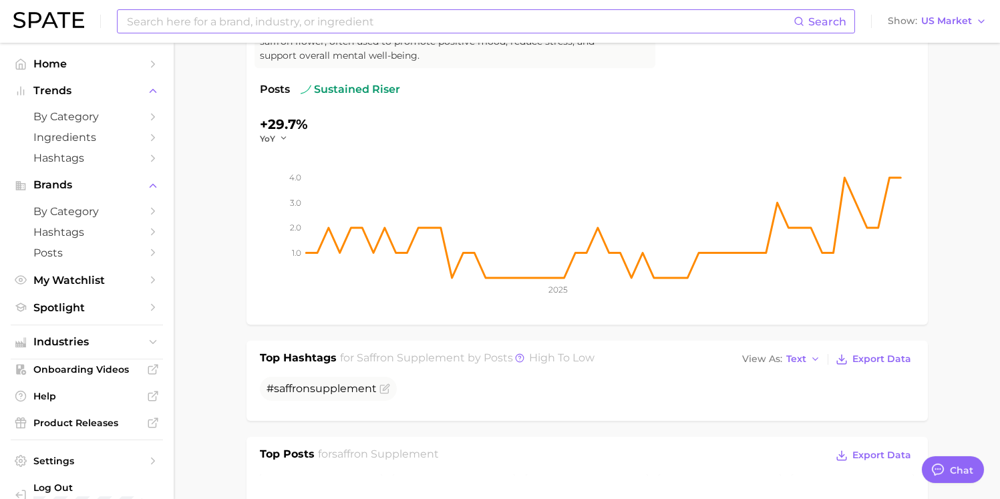
scroll to position [0, 0]
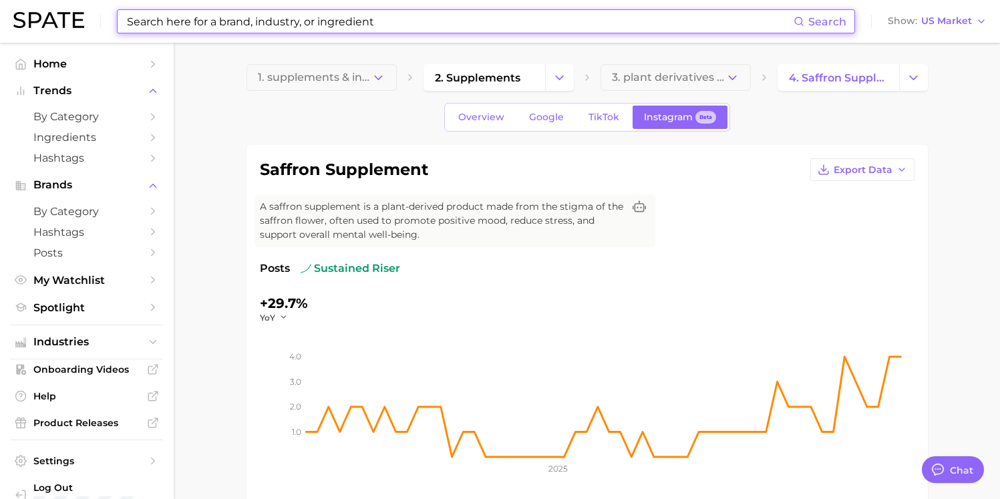
click at [223, 21] on input at bounding box center [460, 21] width 668 height 23
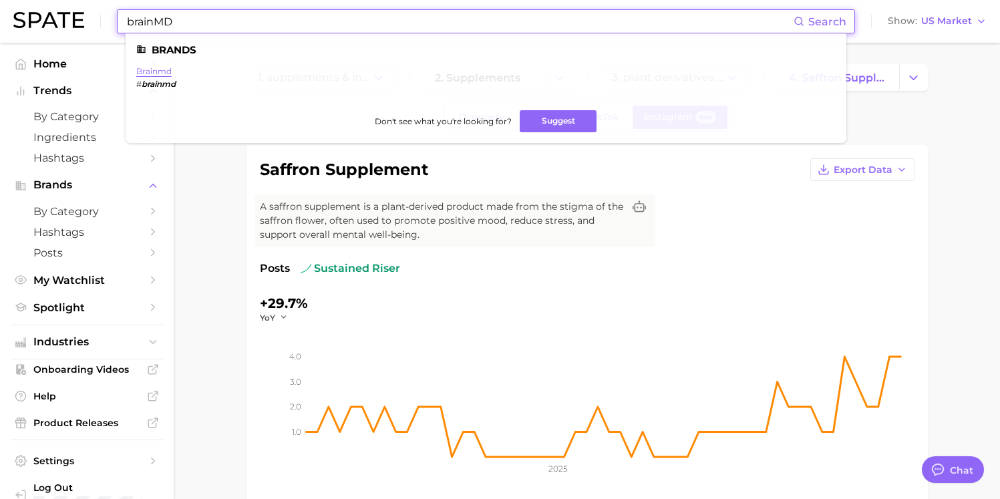
type input "brainMD"
click at [156, 67] on link "brainmd" at bounding box center [153, 71] width 35 height 10
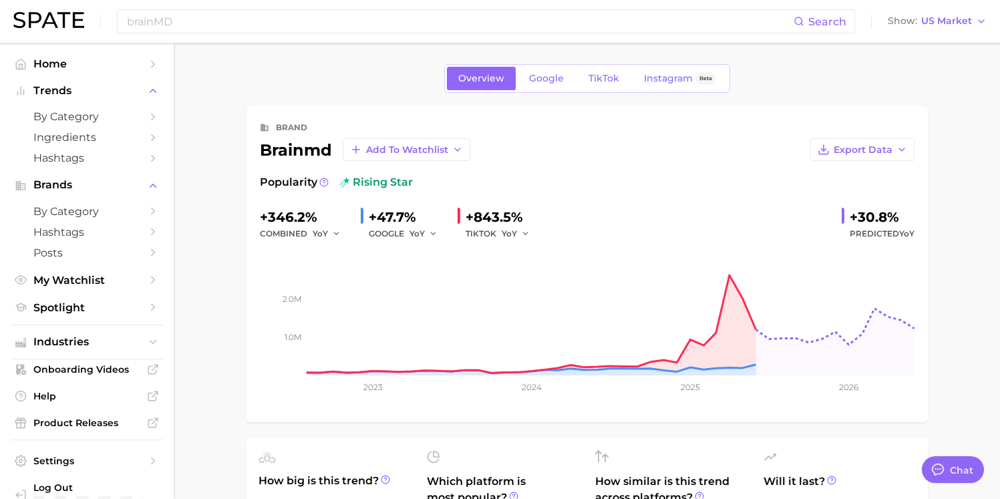
click at [538, 78] on span "Google" at bounding box center [546, 78] width 35 height 11
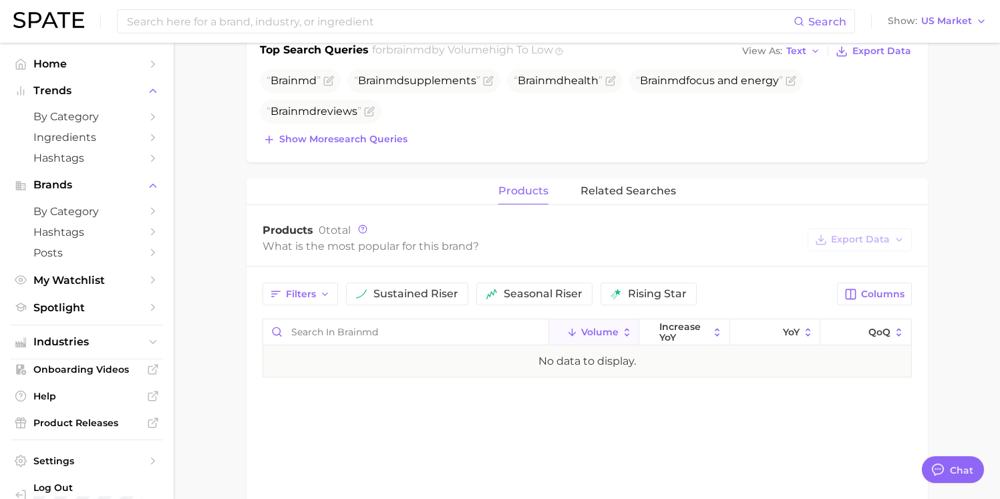
scroll to position [466, 0]
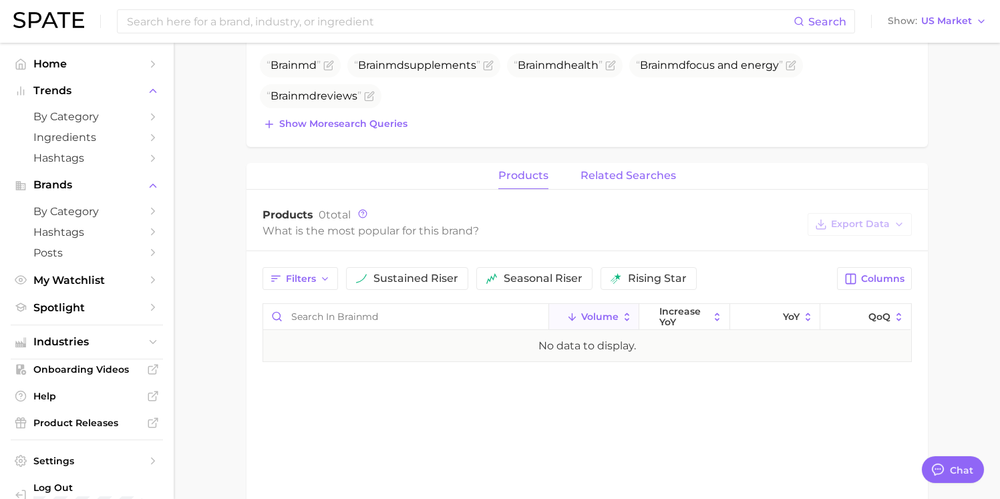
click at [634, 179] on span "related searches" at bounding box center [627, 176] width 95 height 12
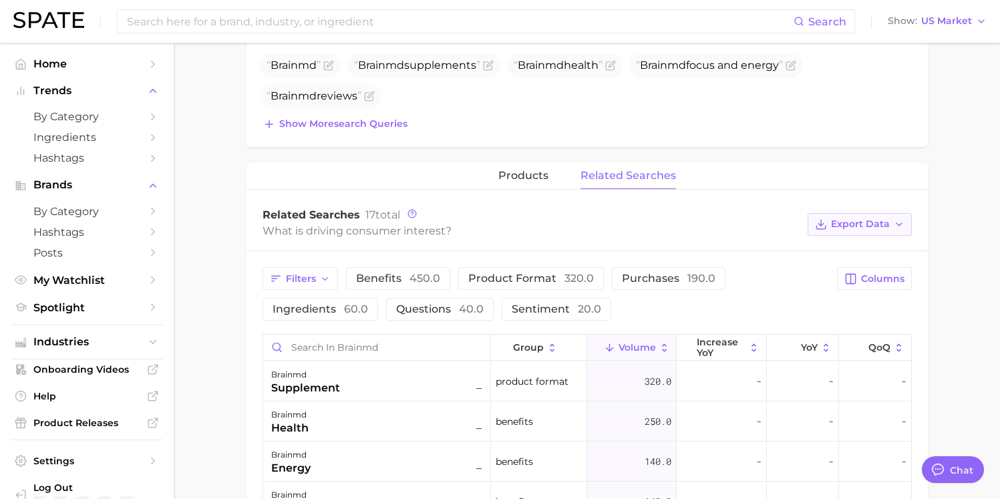
click at [807, 228] on span "Export Data" at bounding box center [860, 223] width 59 height 11
click at [807, 253] on span "Table Data CSV" at bounding box center [823, 248] width 73 height 11
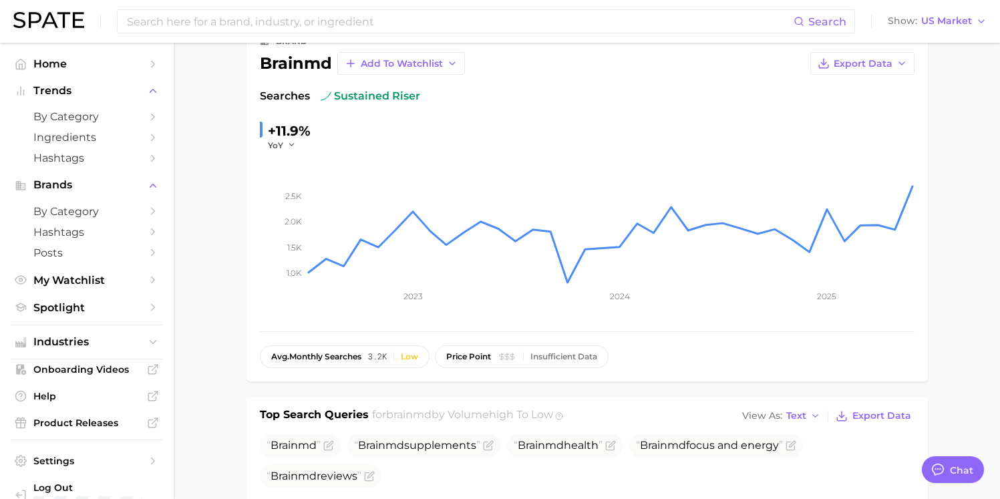
scroll to position [0, 0]
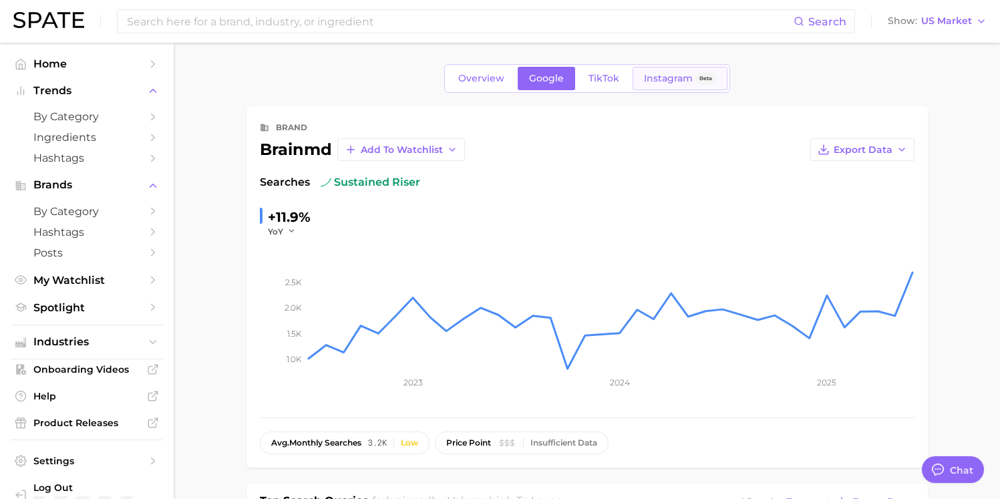
click at [662, 83] on span "Instagram" at bounding box center [668, 78] width 49 height 11
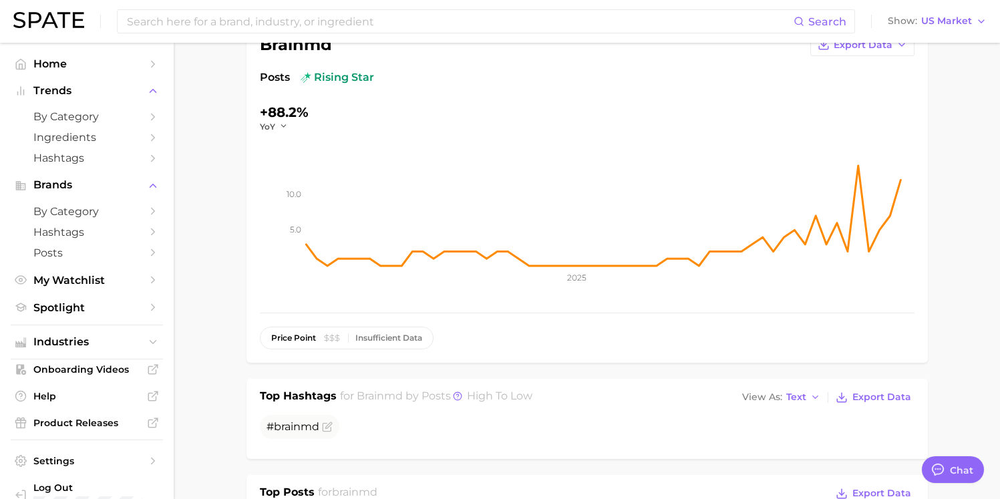
scroll to position [82, 0]
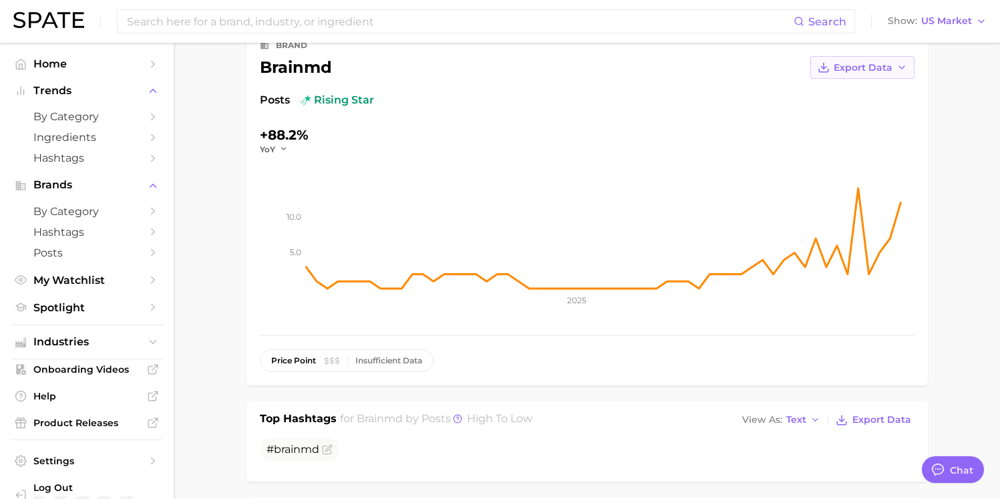
click at [807, 70] on span "Export Data" at bounding box center [862, 67] width 59 height 11
click at [807, 95] on span "Time Series CSV" at bounding box center [829, 92] width 78 height 11
